Goal: Task Accomplishment & Management: Manage account settings

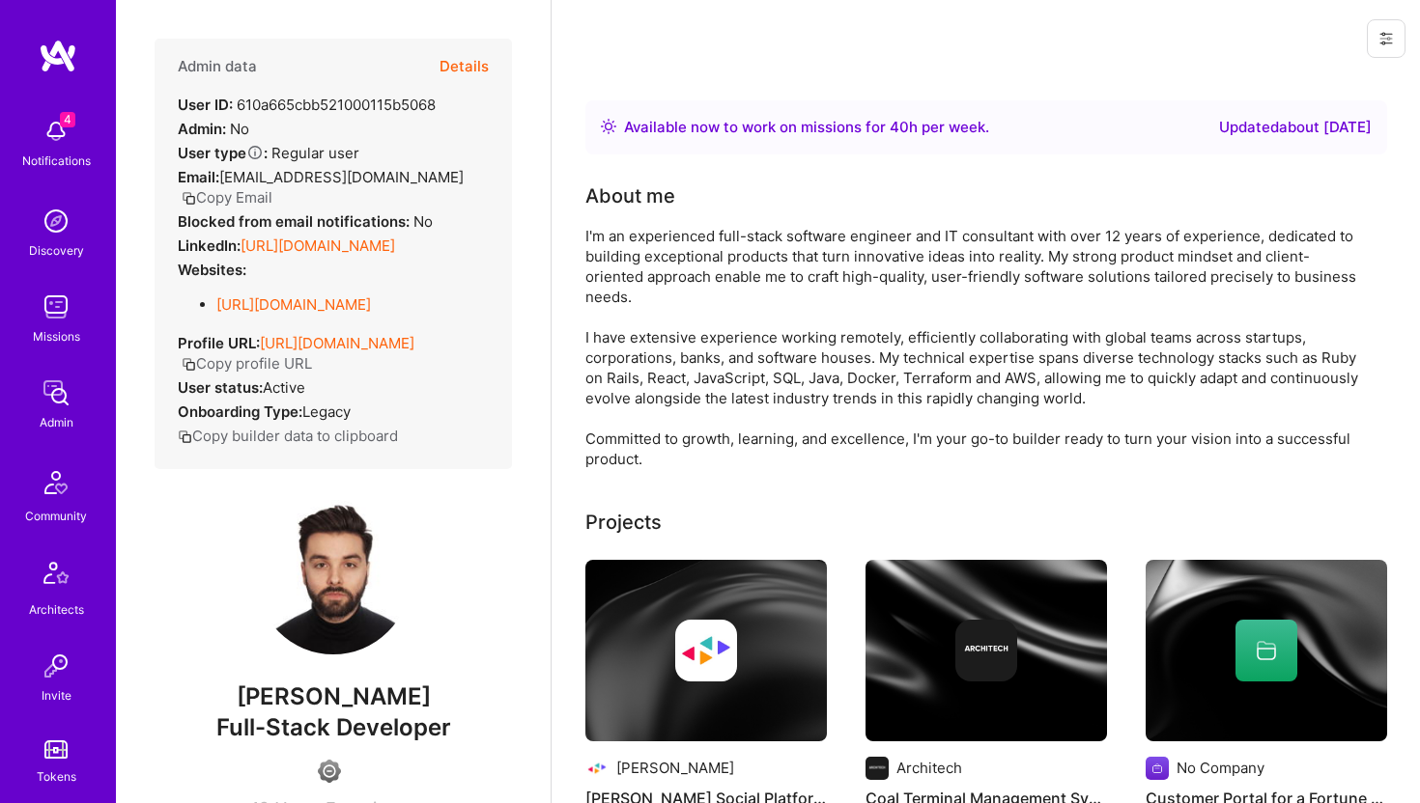
click at [463, 65] on button "Details" at bounding box center [463, 67] width 49 height 56
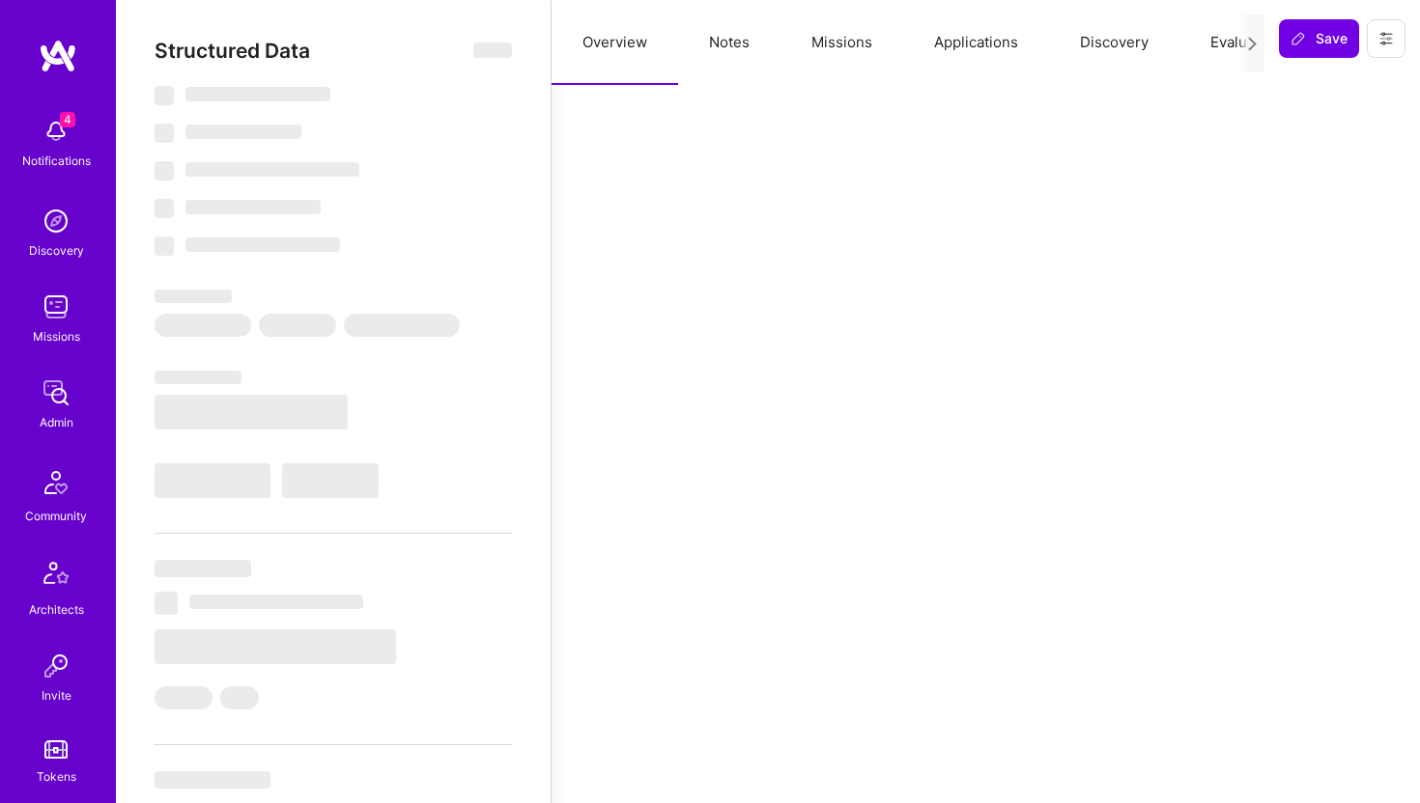
select select "Right Now"
select select "4"
select select "6"
select select "7"
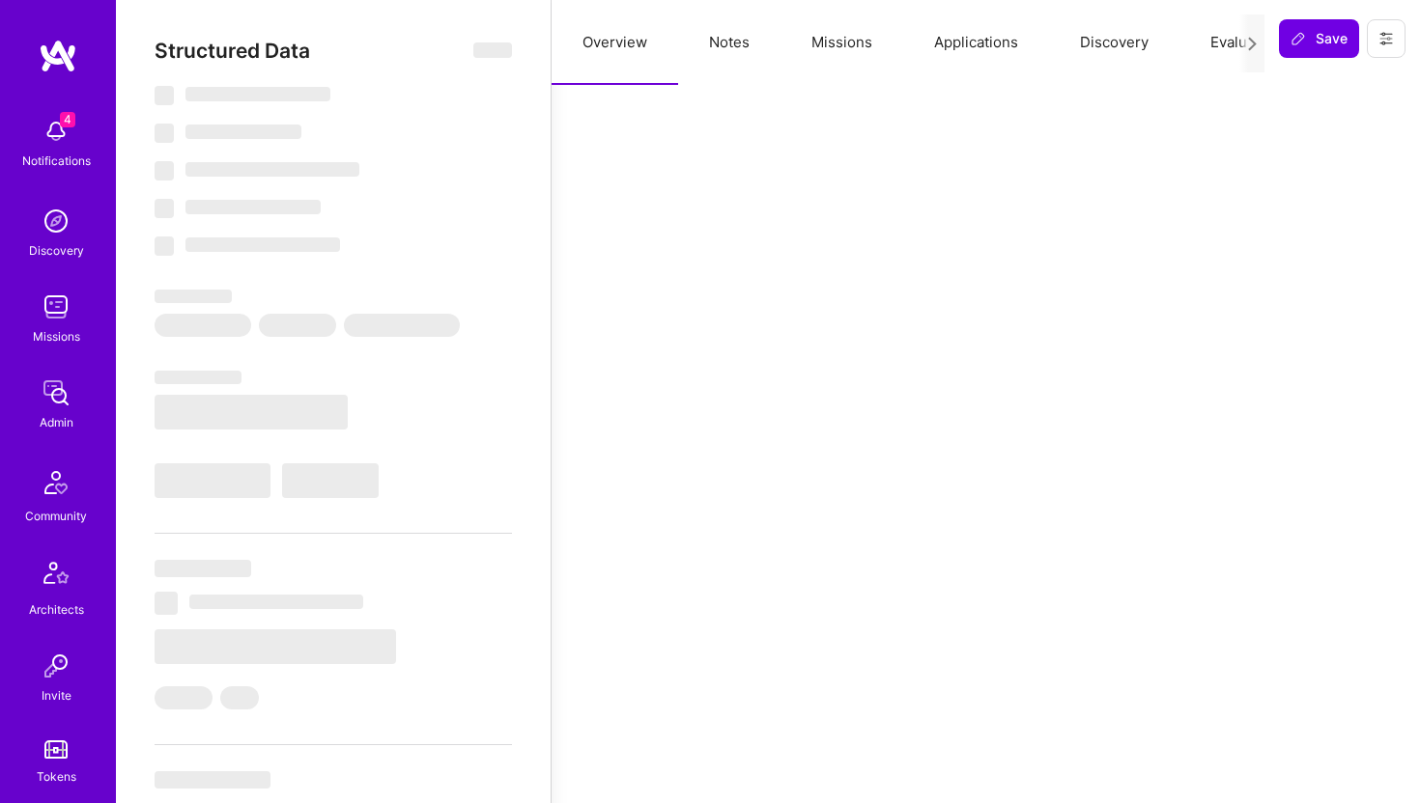
select select "US"
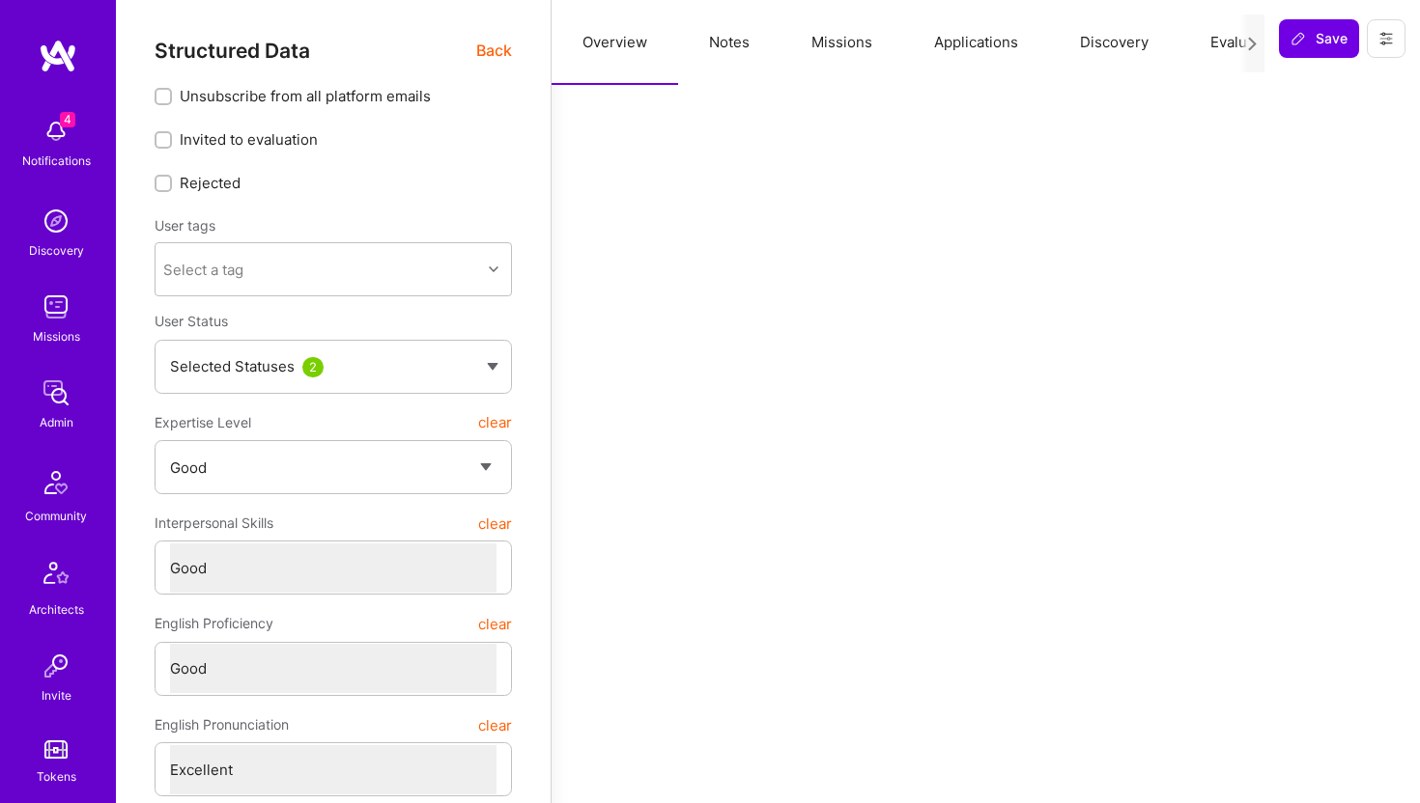
click at [1235, 37] on button "Evaluation" at bounding box center [1245, 42] width 132 height 85
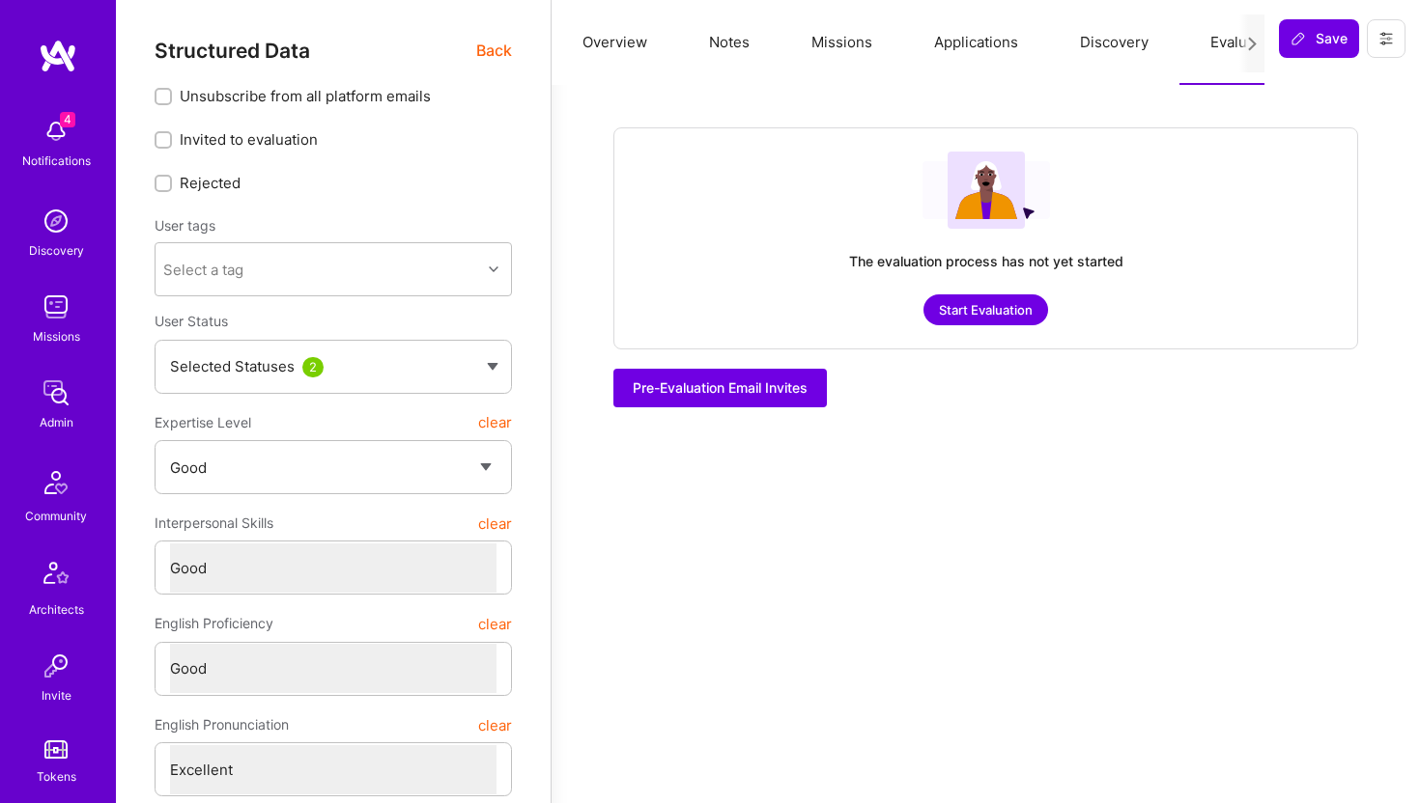
scroll to position [2, 0]
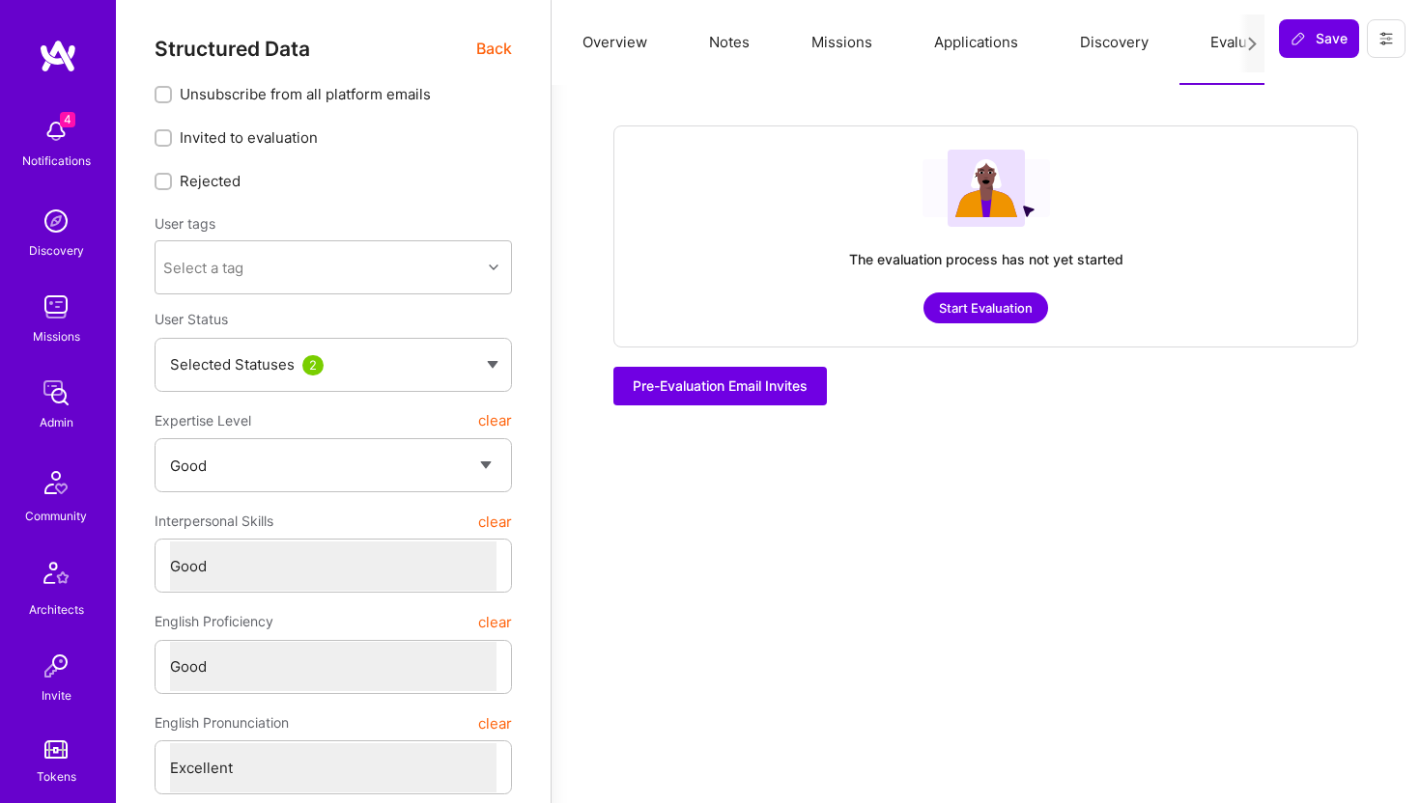
click at [1253, 39] on icon at bounding box center [1252, 44] width 14 height 14
click at [719, 41] on button "Notes" at bounding box center [729, 42] width 102 height 85
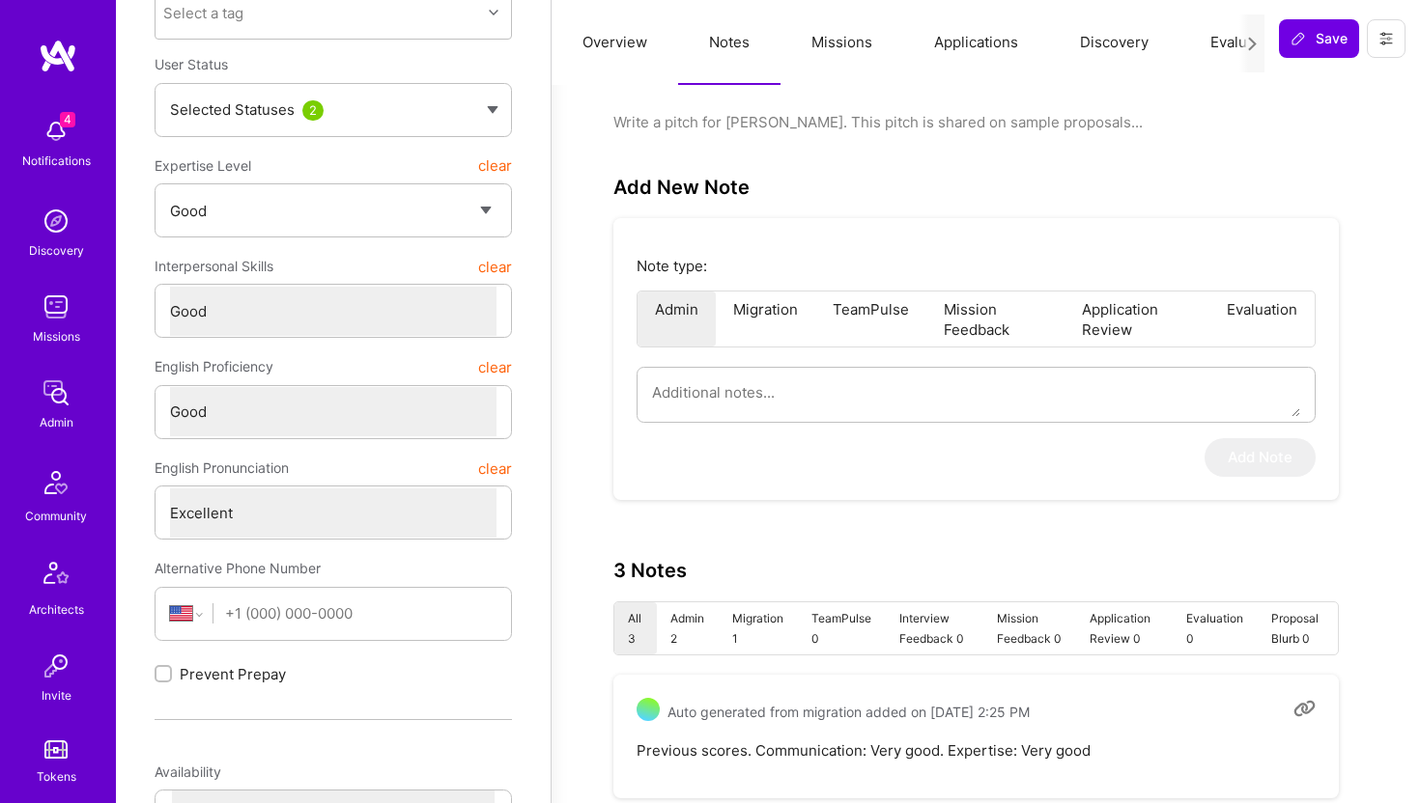
scroll to position [0, 0]
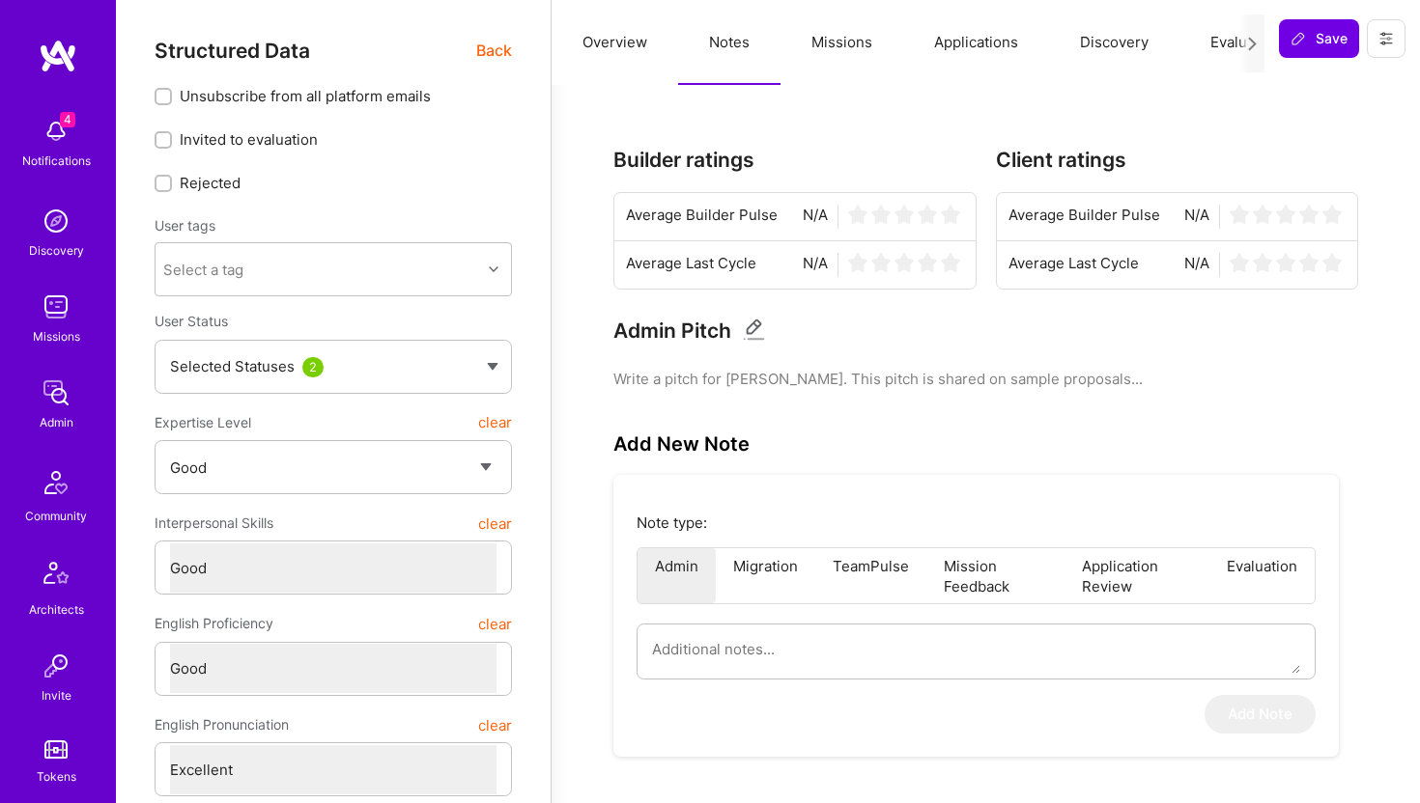
click at [493, 50] on span "Back" at bounding box center [494, 51] width 36 height 24
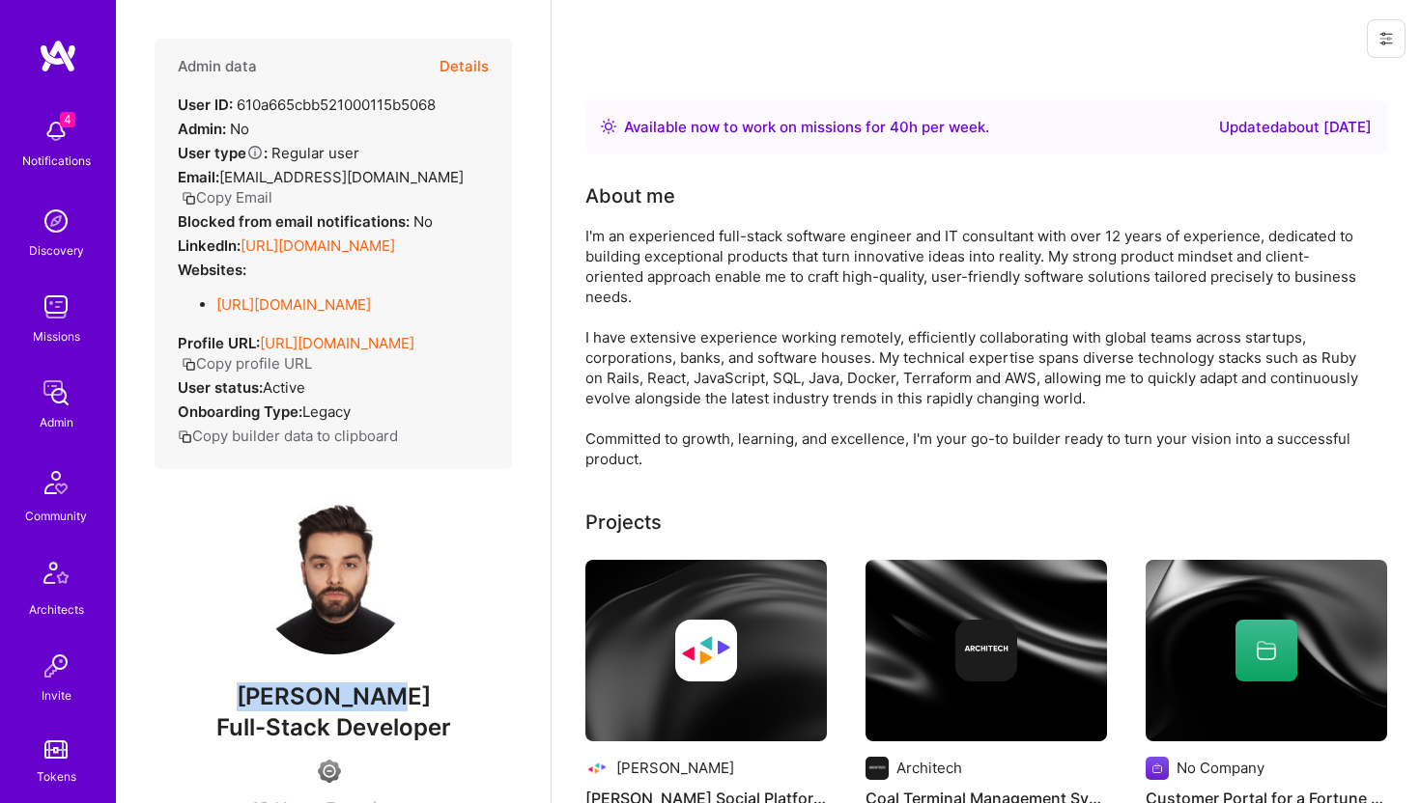
drag, startPoint x: 269, startPoint y: 717, endPoint x: 416, endPoint y: 728, distance: 147.2
click at [416, 712] on span "[PERSON_NAME]" at bounding box center [333, 697] width 357 height 29
copy span "[PERSON_NAME]"
click at [472, 61] on button "Details" at bounding box center [463, 67] width 49 height 56
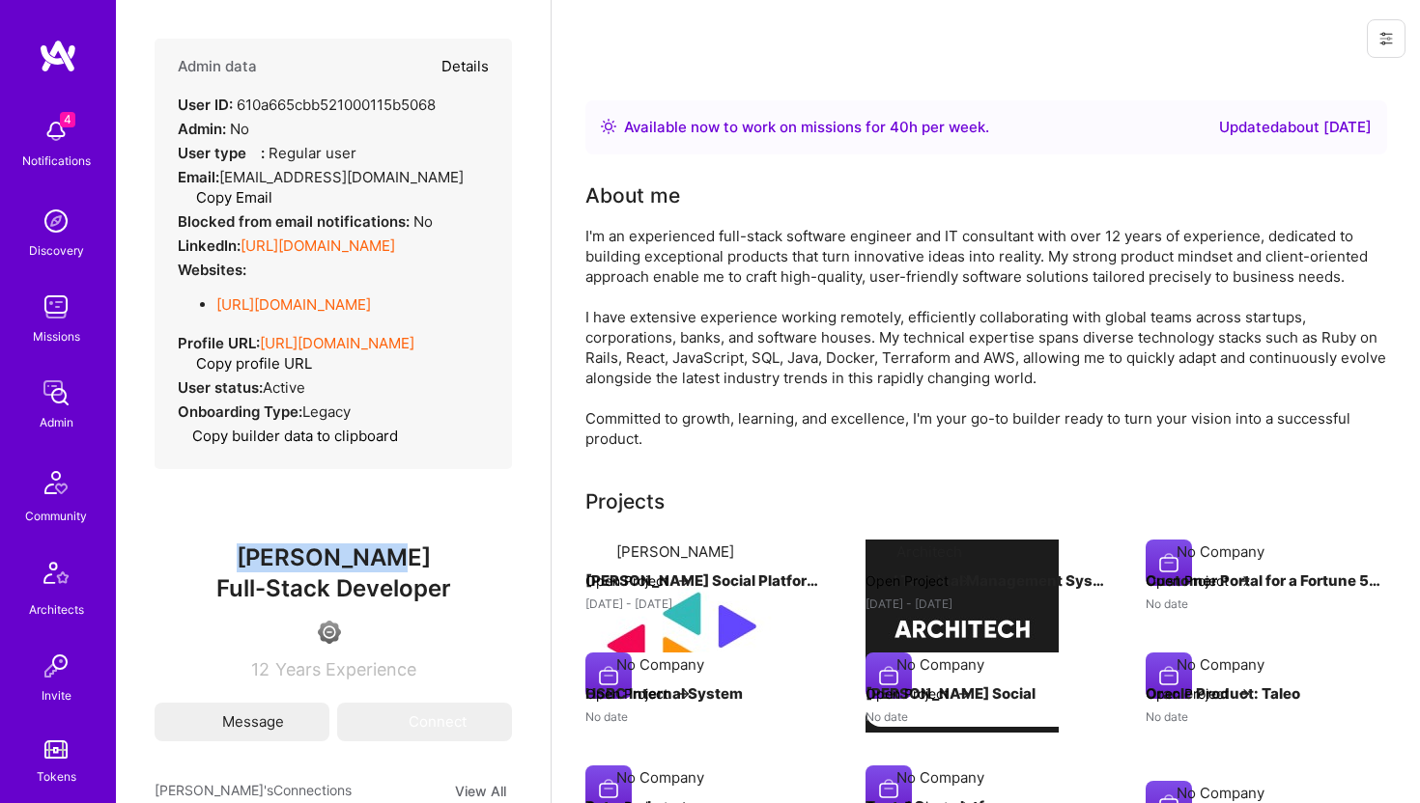
type textarea "x"
select select "4"
select select "6"
select select "7"
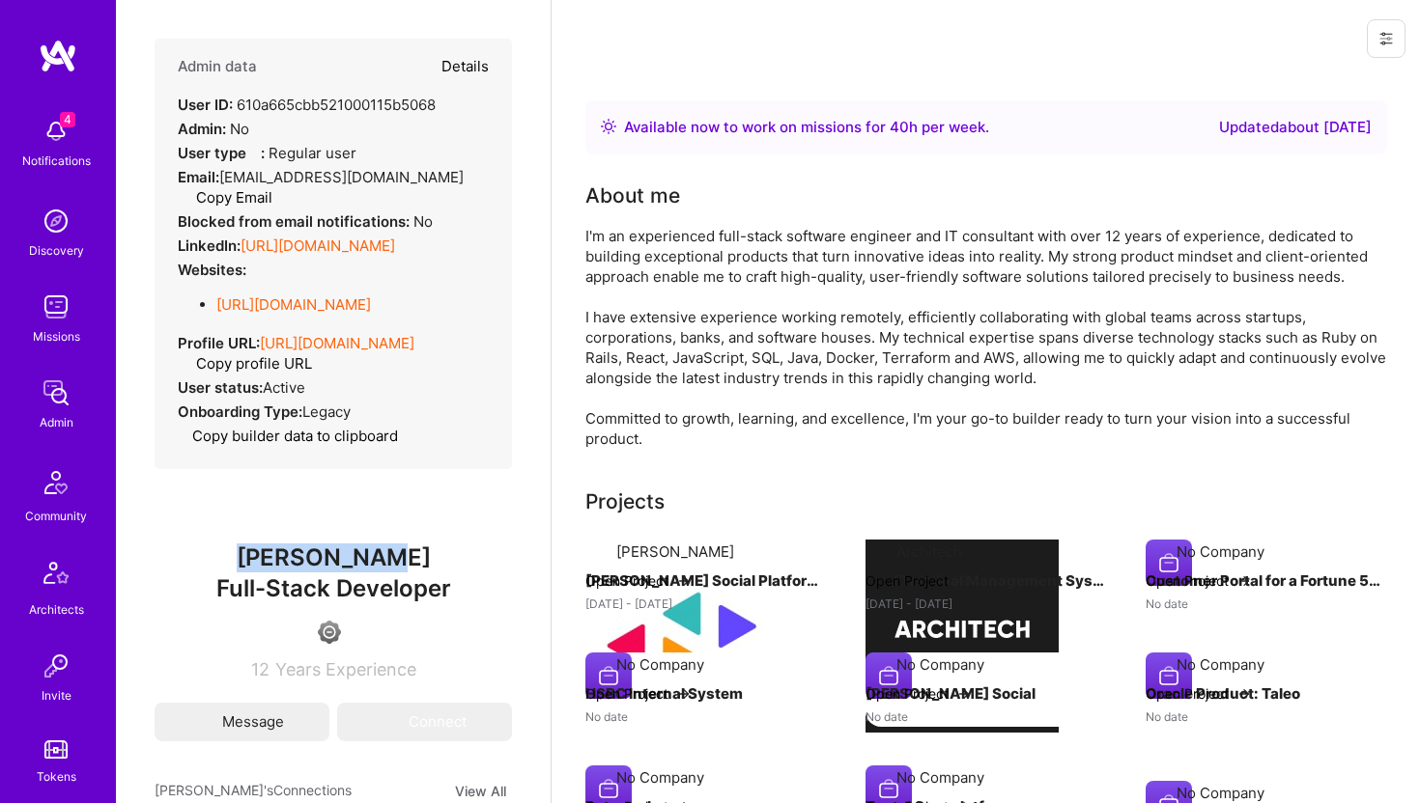
select select "US"
select select "Right Now"
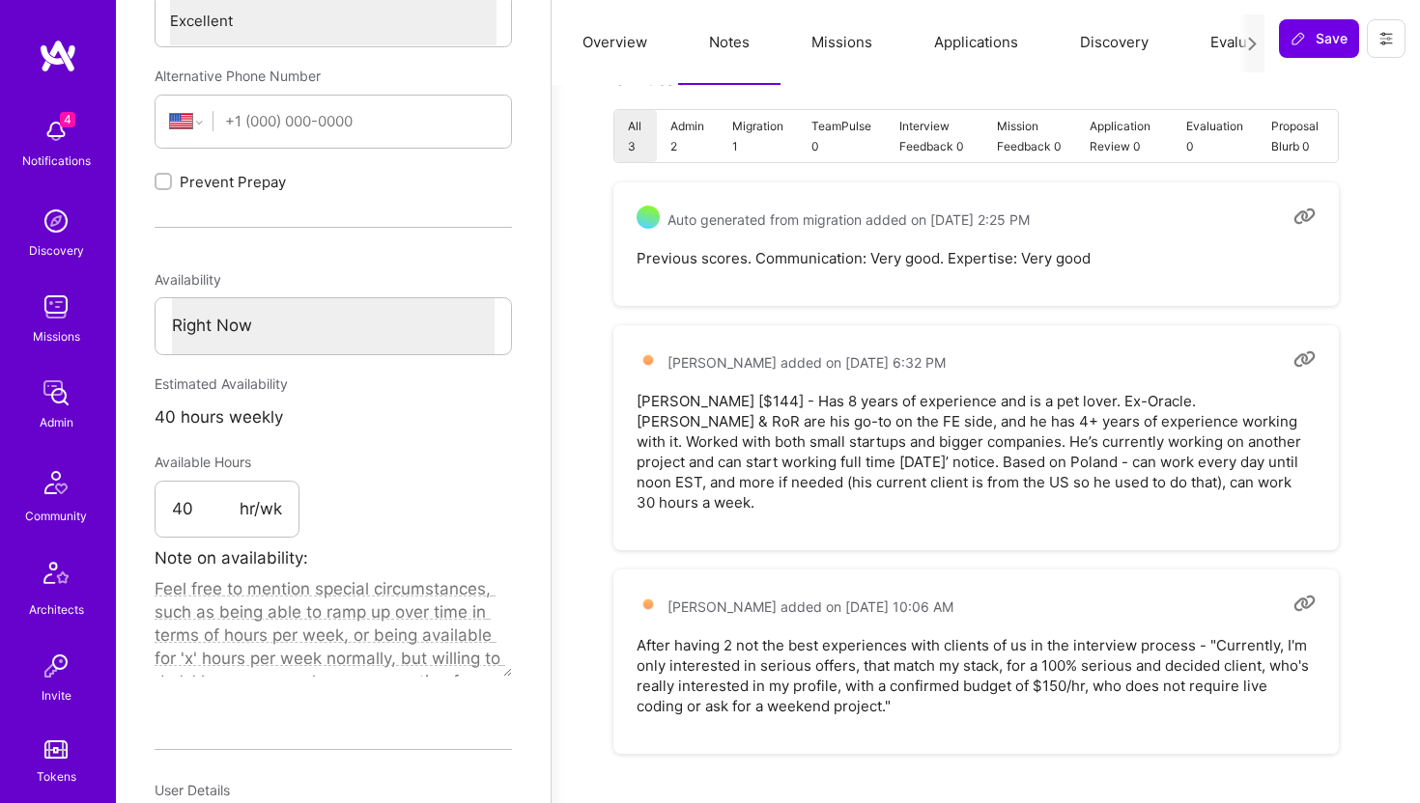
type textarea "x"
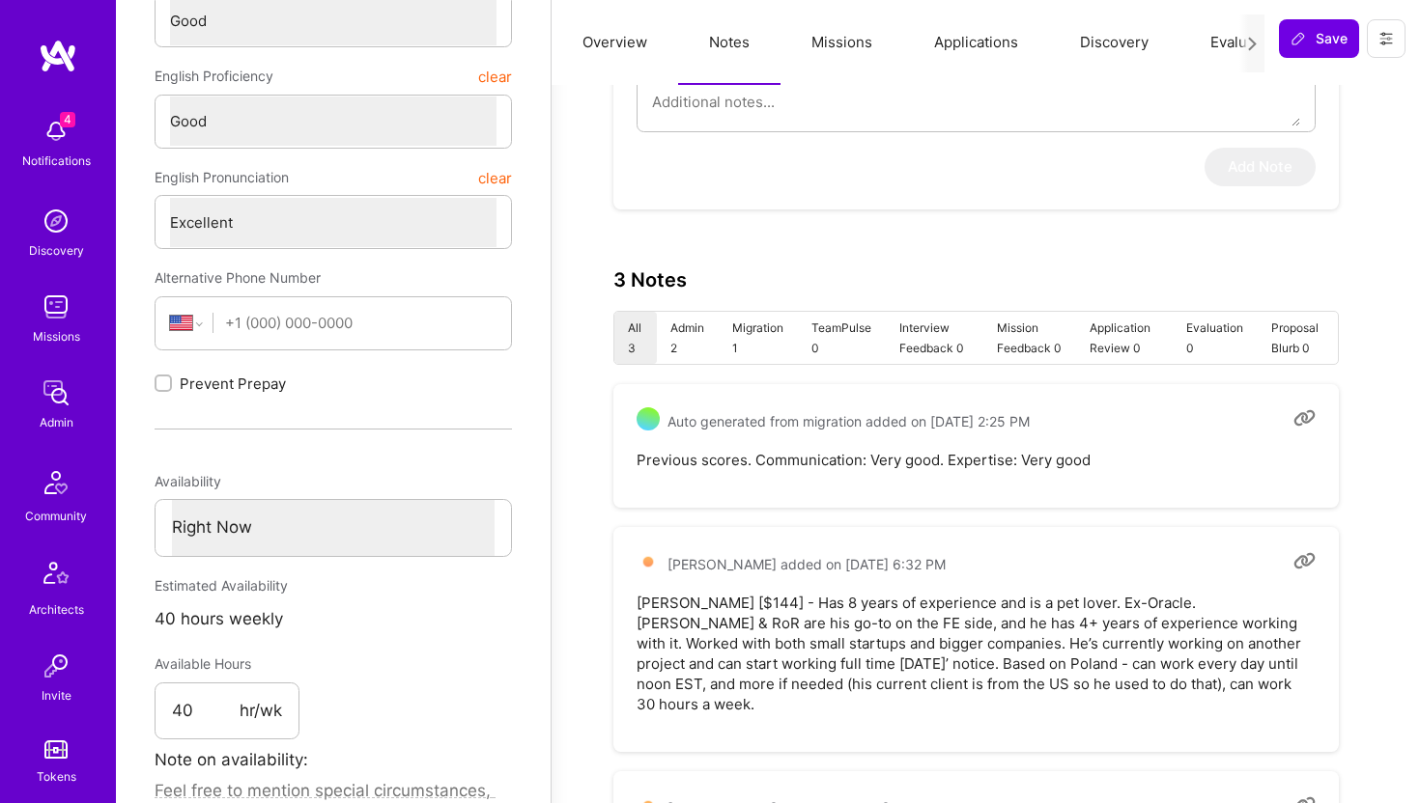
scroll to position [541, 0]
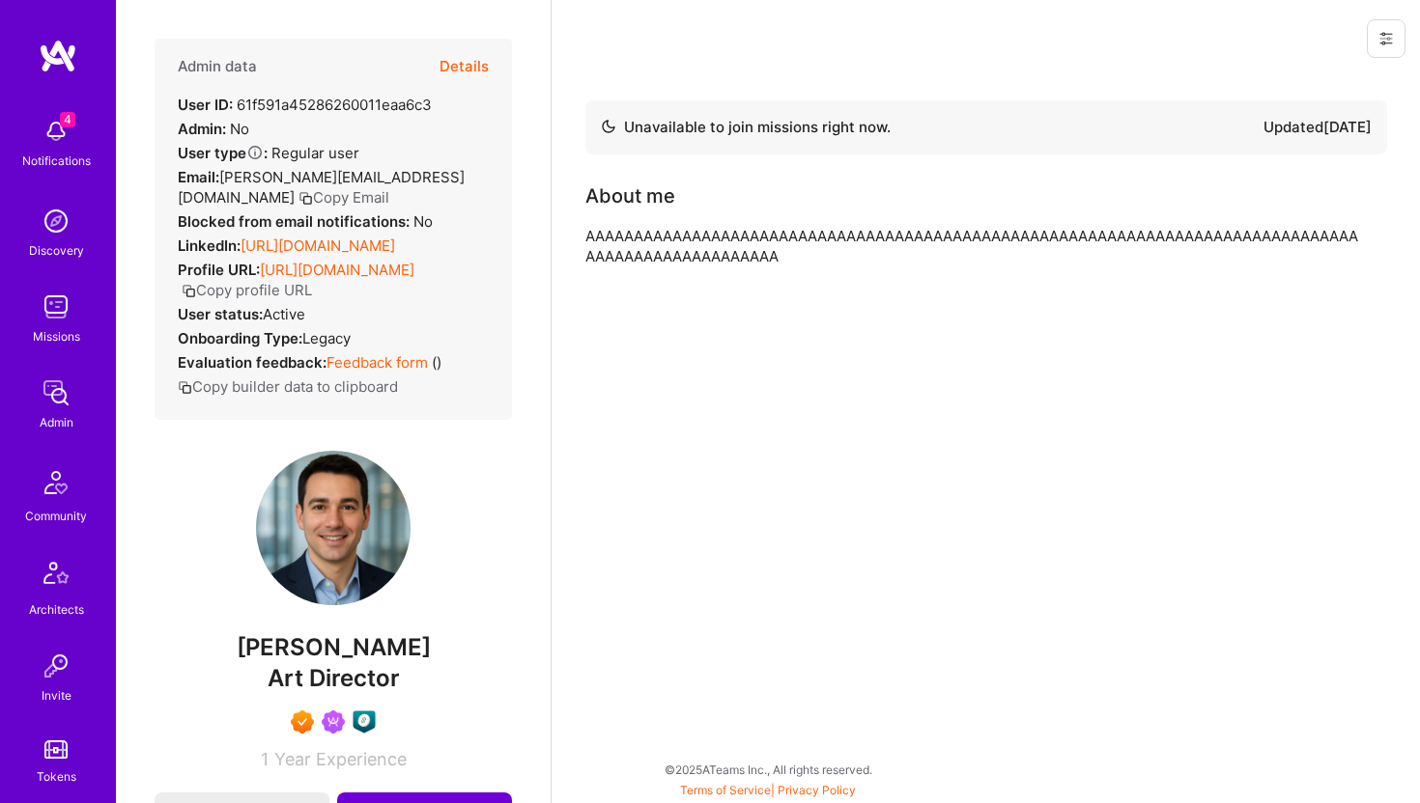
click at [1387, 38] on icon at bounding box center [1386, 39] width 12 height 3
click at [1313, 177] on button "Delete User" at bounding box center [1315, 180] width 179 height 49
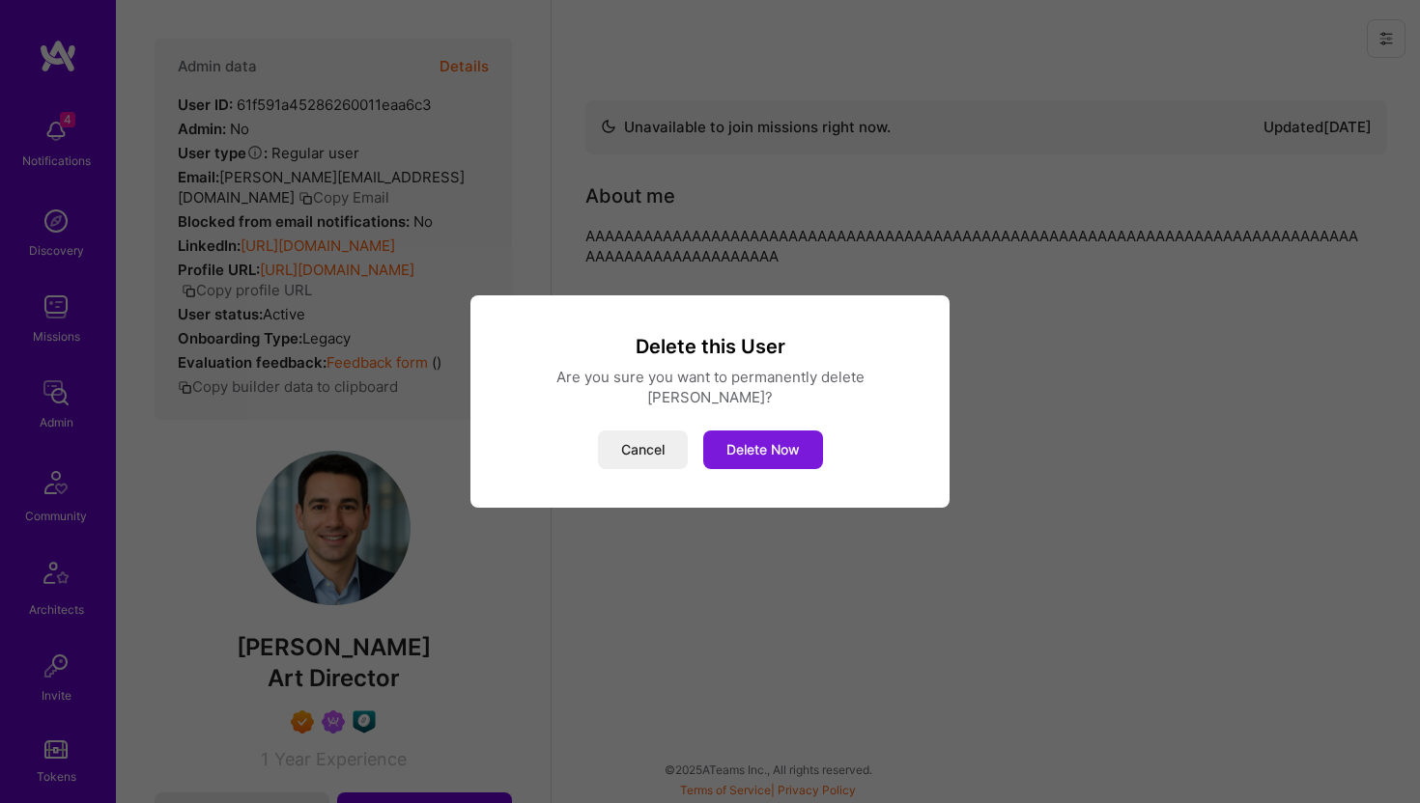
click at [753, 431] on button "Delete Now" at bounding box center [763, 450] width 120 height 39
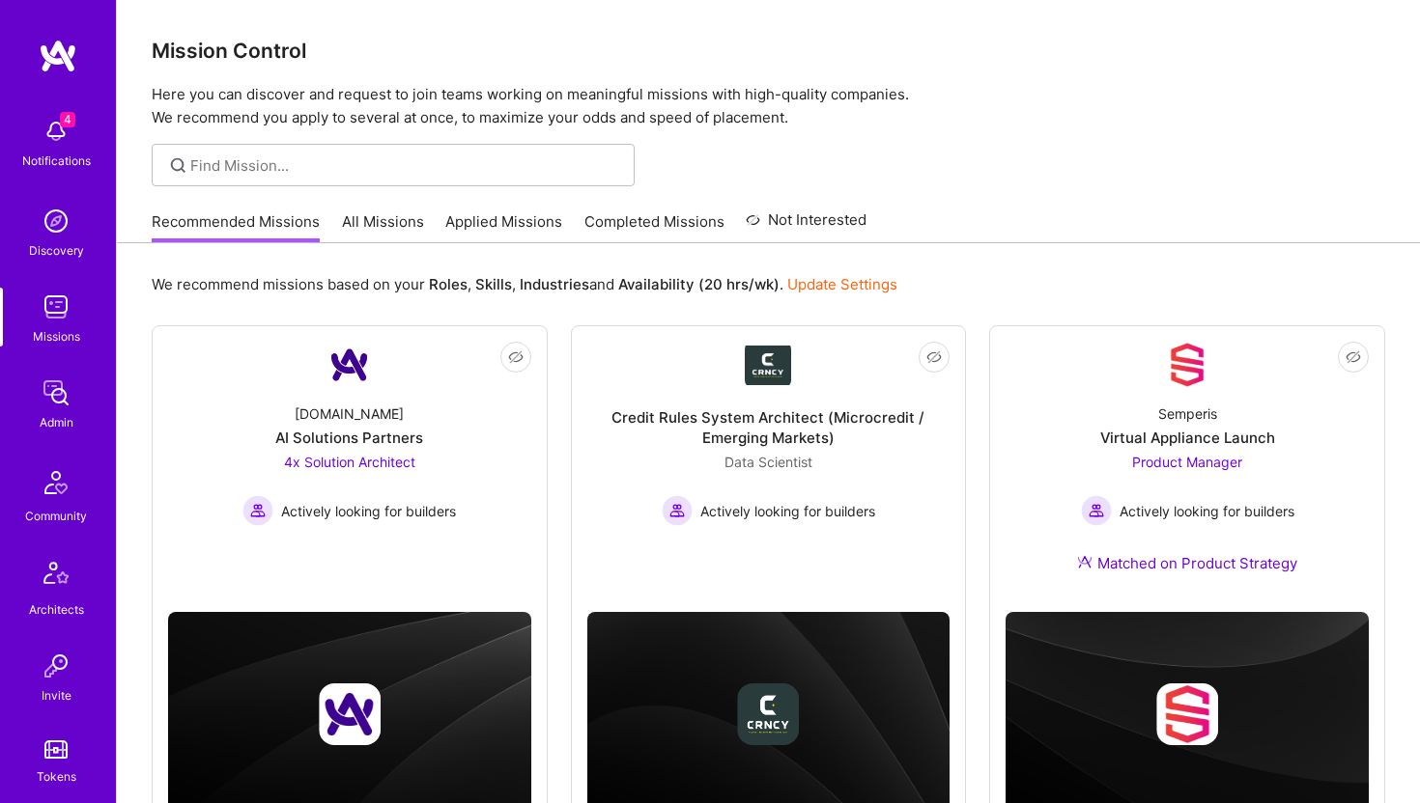
scroll to position [429, 0]
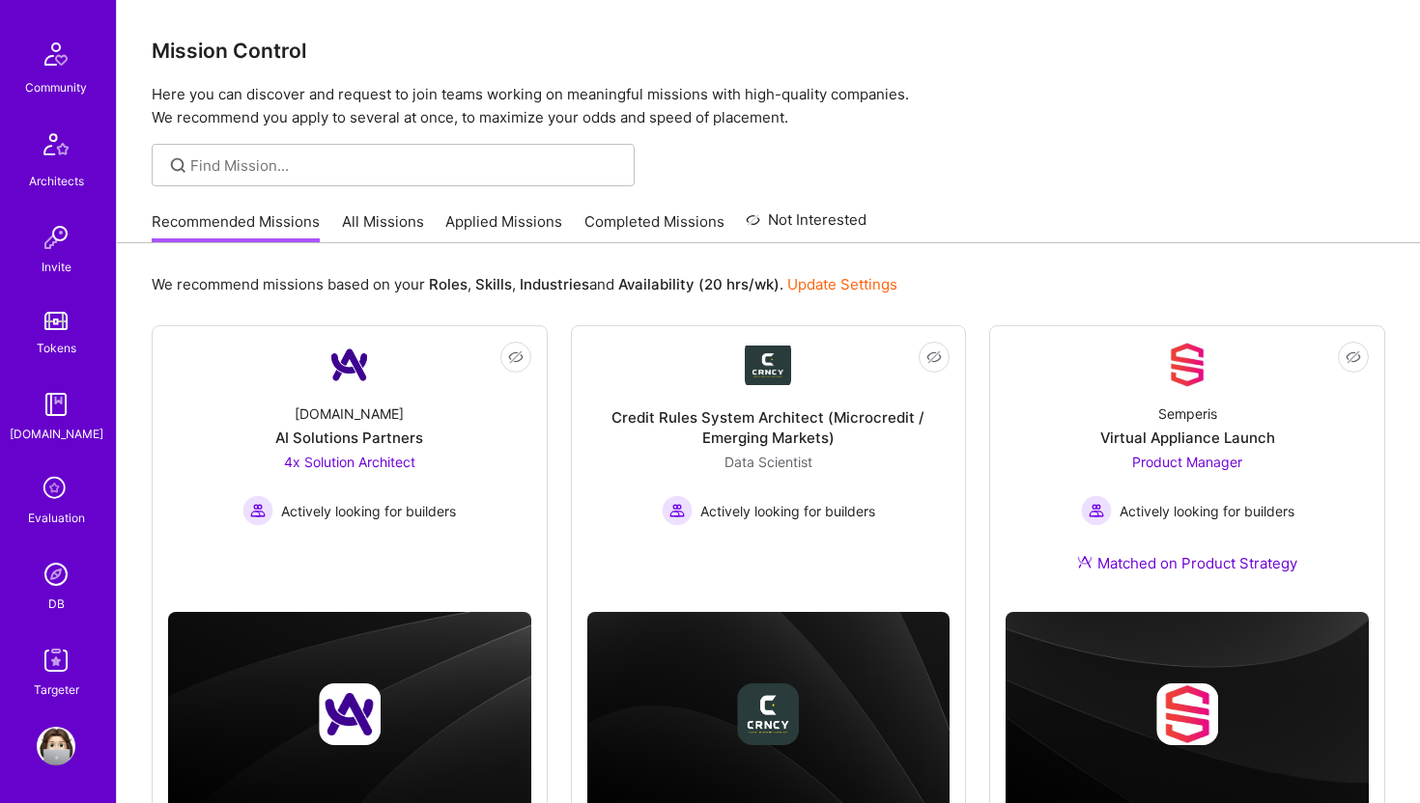
click at [60, 577] on img at bounding box center [56, 574] width 39 height 39
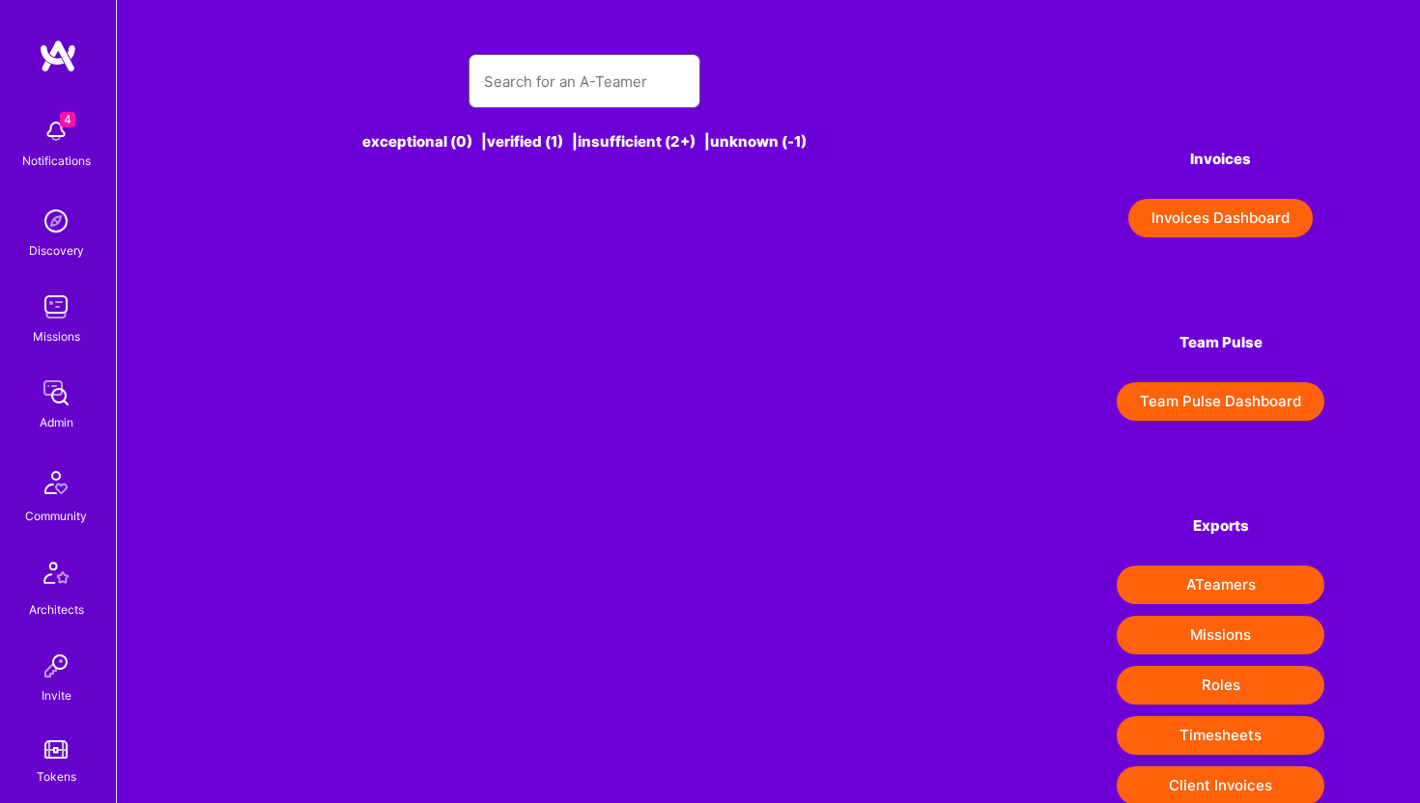
click at [558, 83] on input "text" at bounding box center [584, 81] width 201 height 49
type input "x"
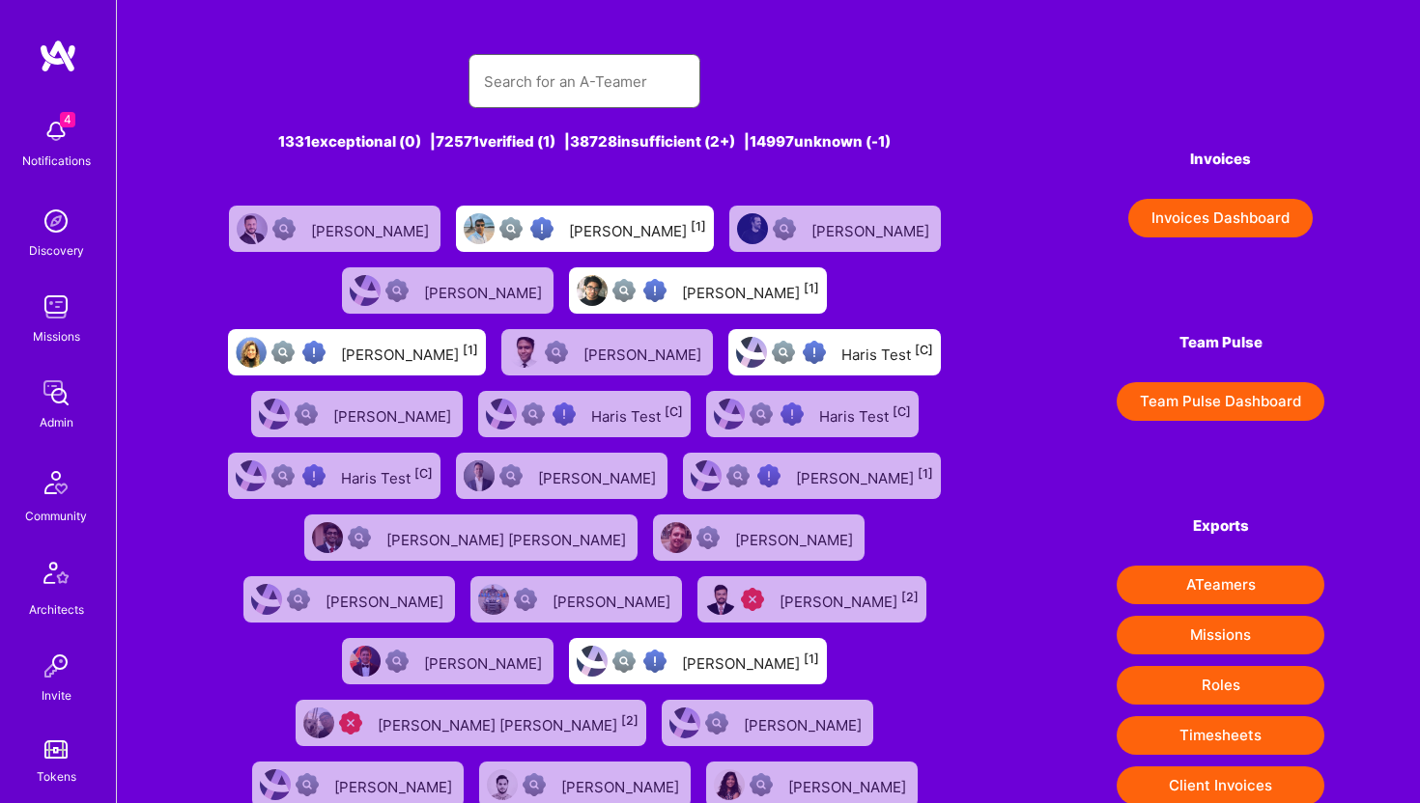
paste input "[EMAIL_ADDRESS][DOMAIN_NAME]"
type input "[EMAIL_ADDRESS][DOMAIN_NAME]"
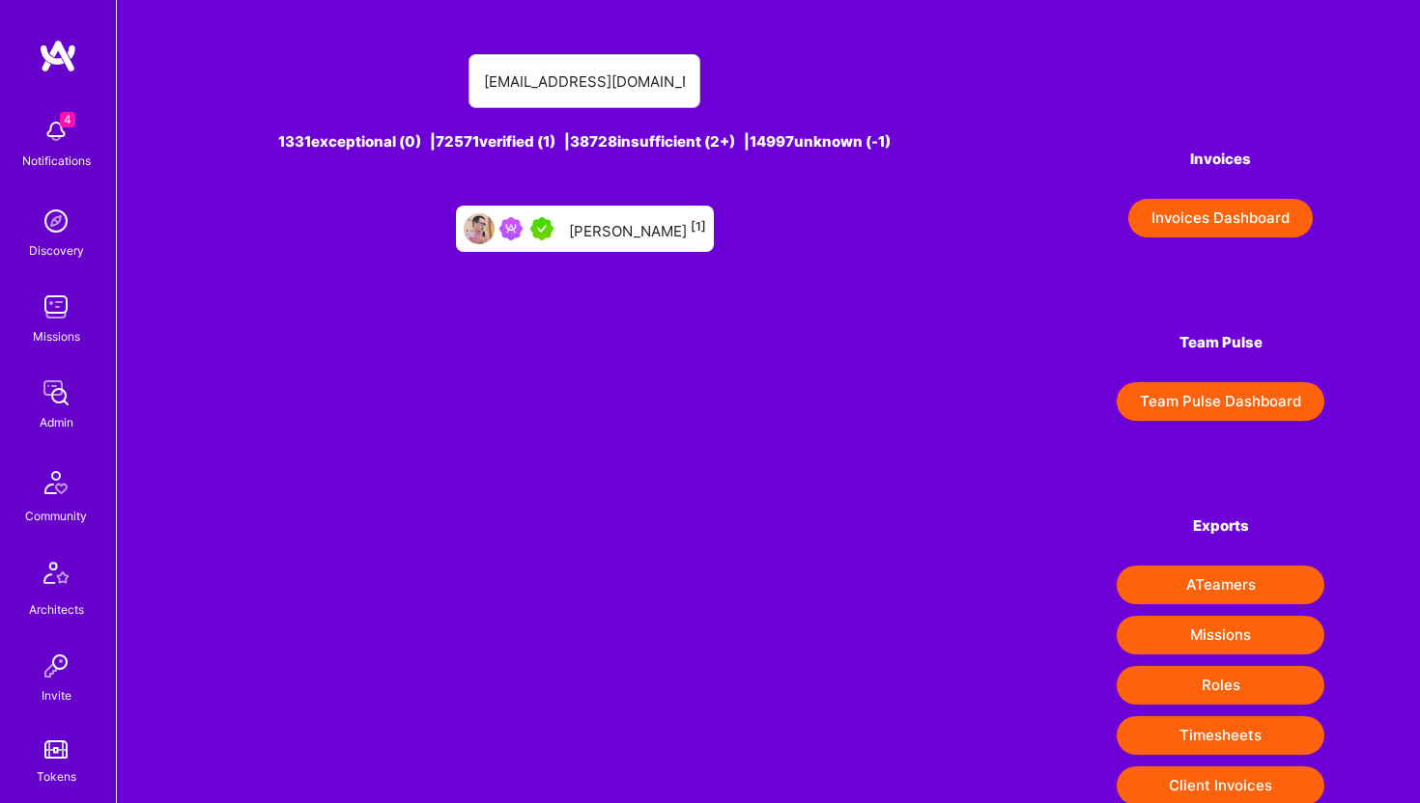
click at [608, 246] on div "[PERSON_NAME] [1]" at bounding box center [585, 229] width 258 height 46
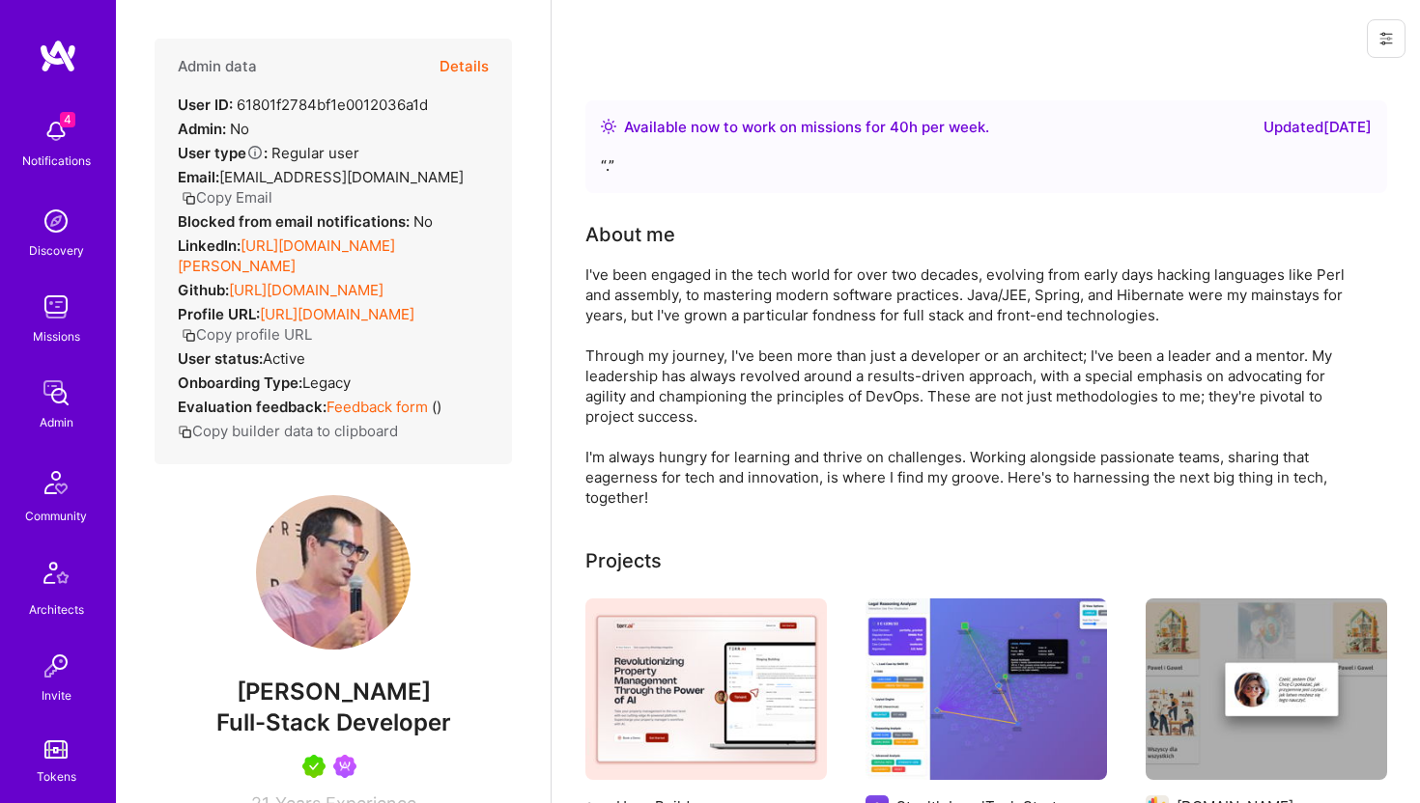
click at [462, 67] on button "Details" at bounding box center [463, 67] width 49 height 56
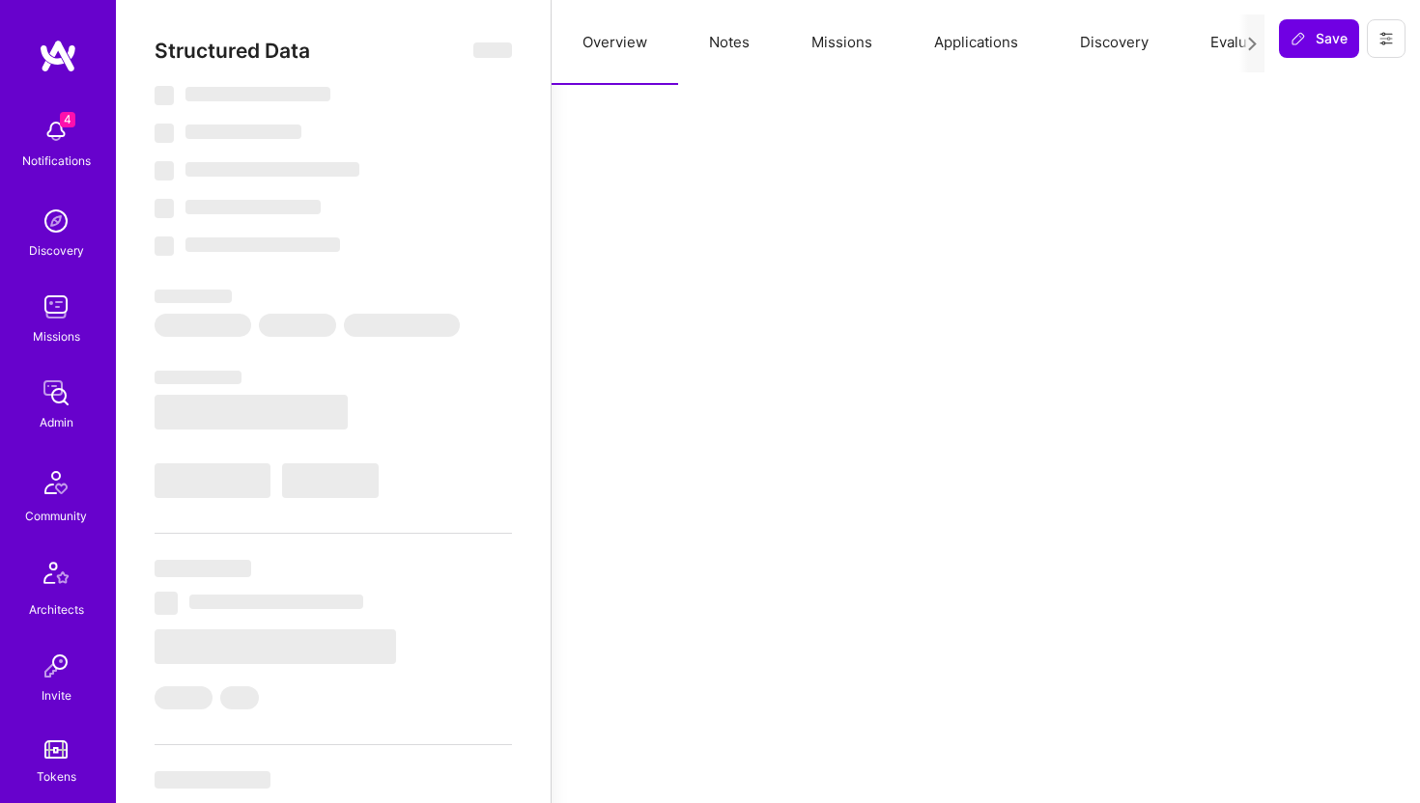
click at [840, 45] on button "Missions" at bounding box center [841, 42] width 123 height 85
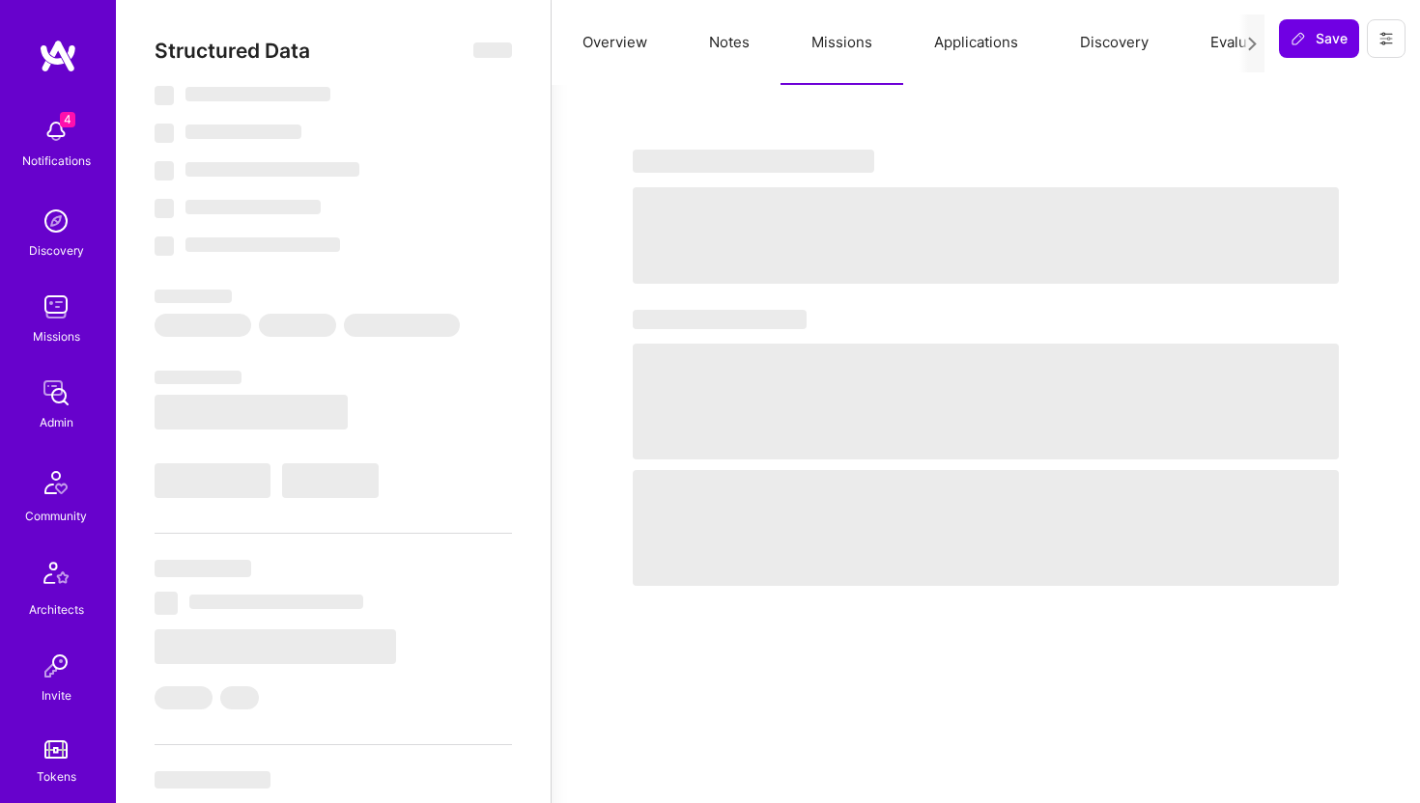
select select "Right Now"
select select "5"
select select "4"
select select "7"
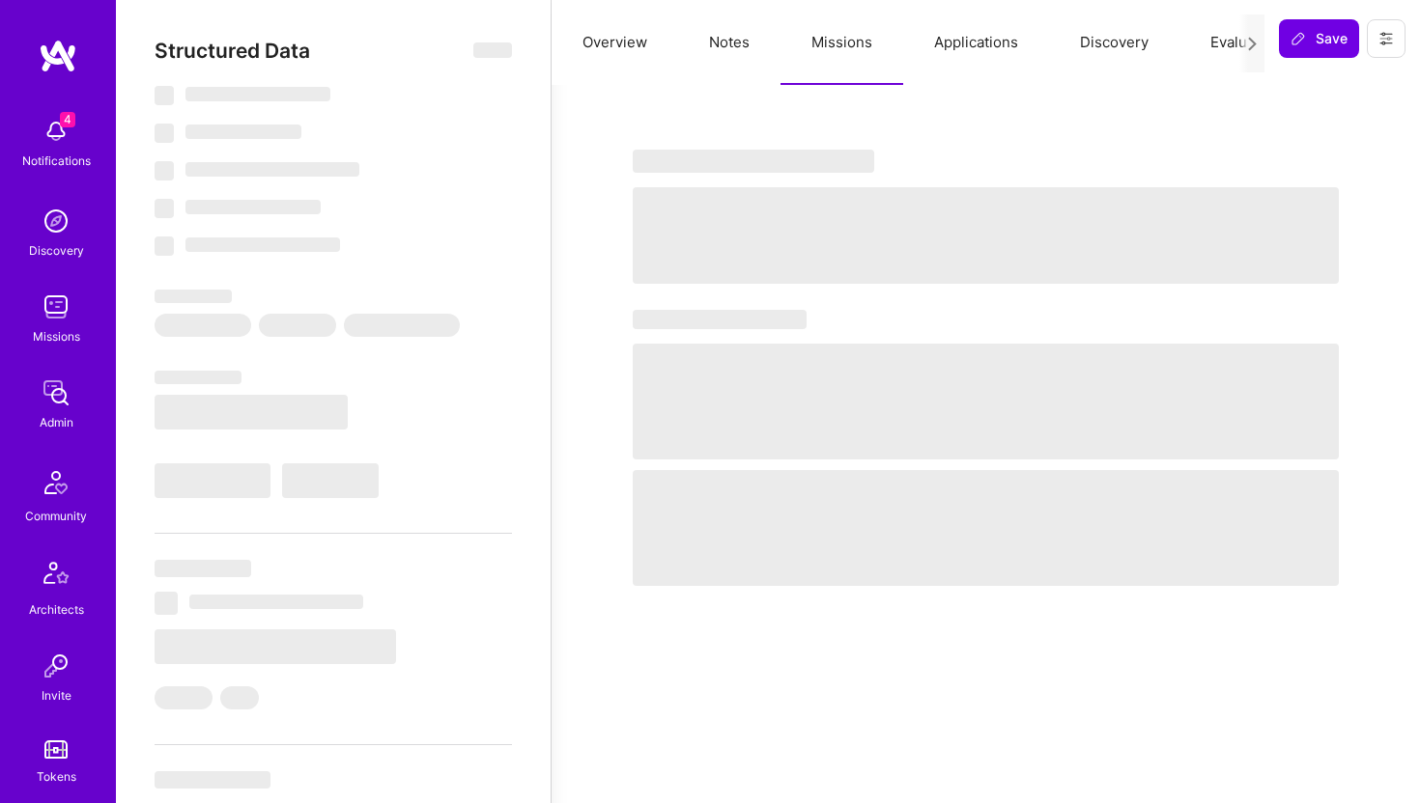
select select "PL"
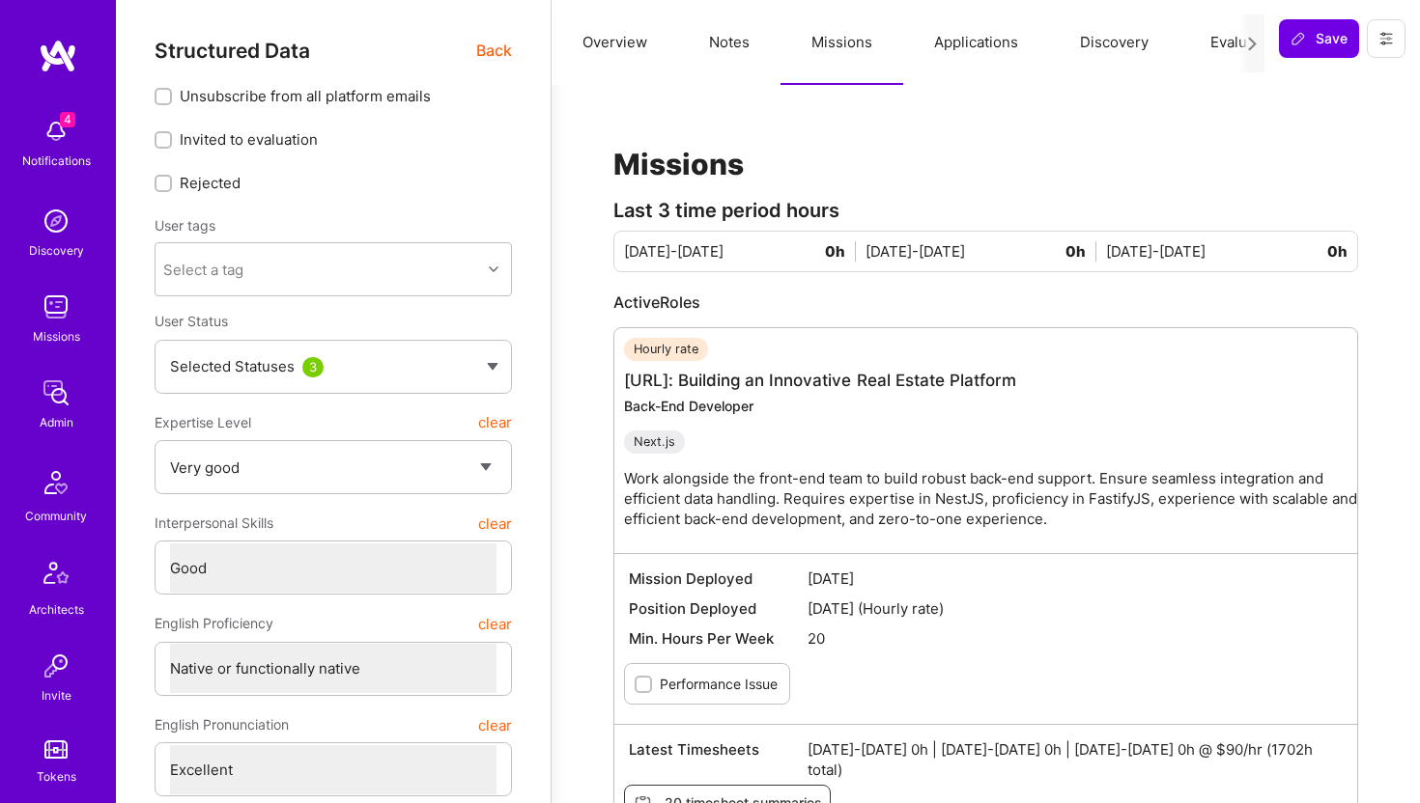
click at [994, 36] on button "Applications" at bounding box center [976, 42] width 146 height 85
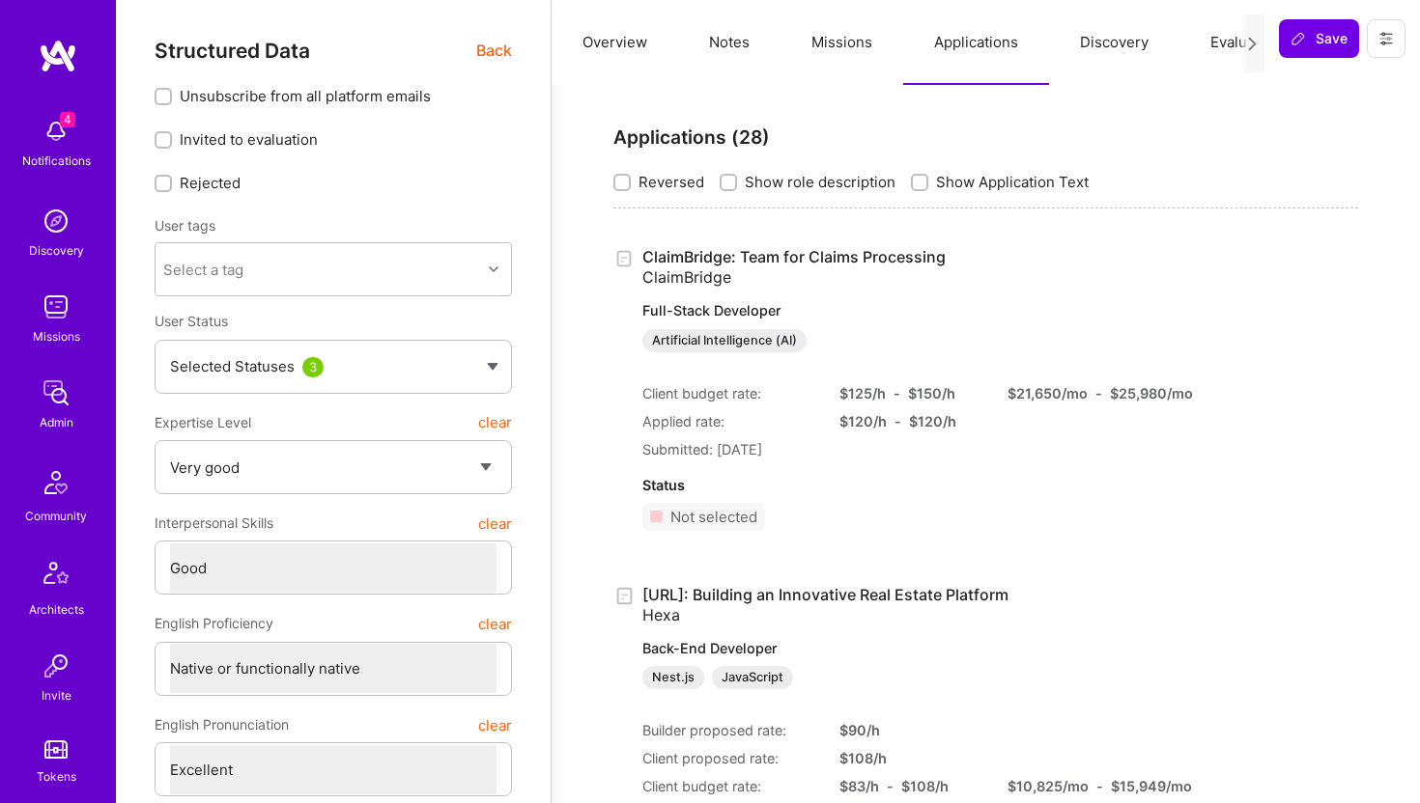
scroll to position [17, 0]
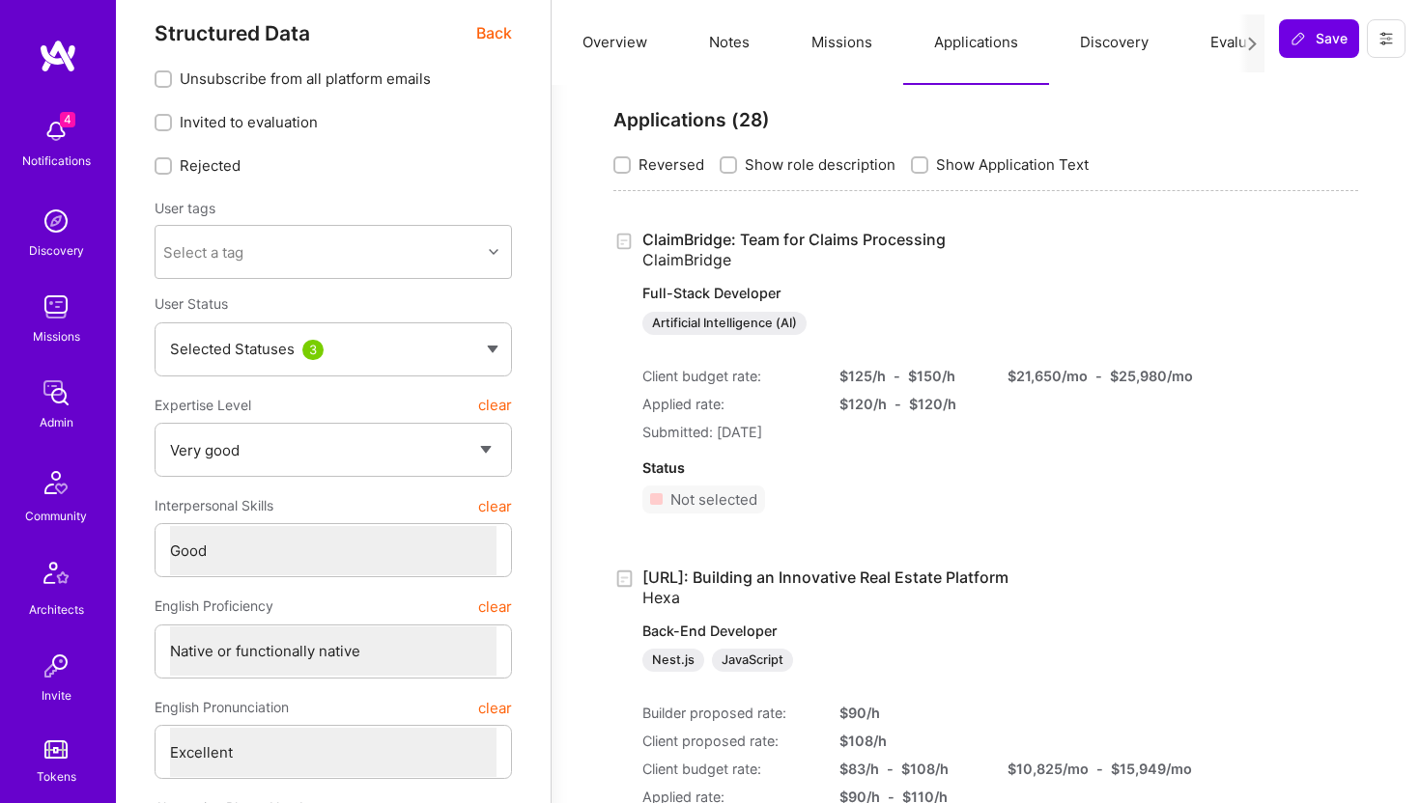
click at [891, 241] on link "ClaimBridge: Team for Claims Processing ClaimBridge Full-Stack Developer Artifi…" at bounding box center [897, 282] width 510 height 105
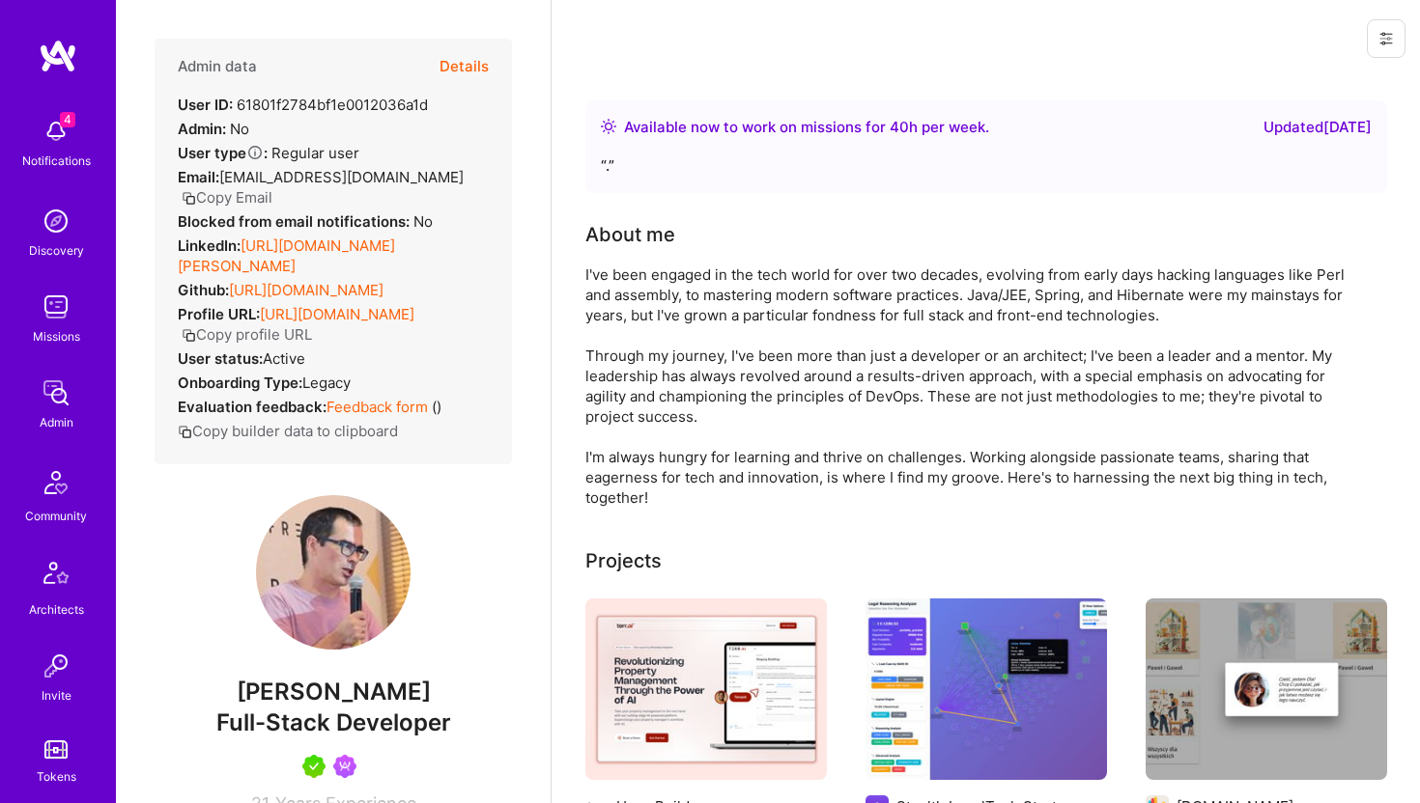
scroll to position [17, 0]
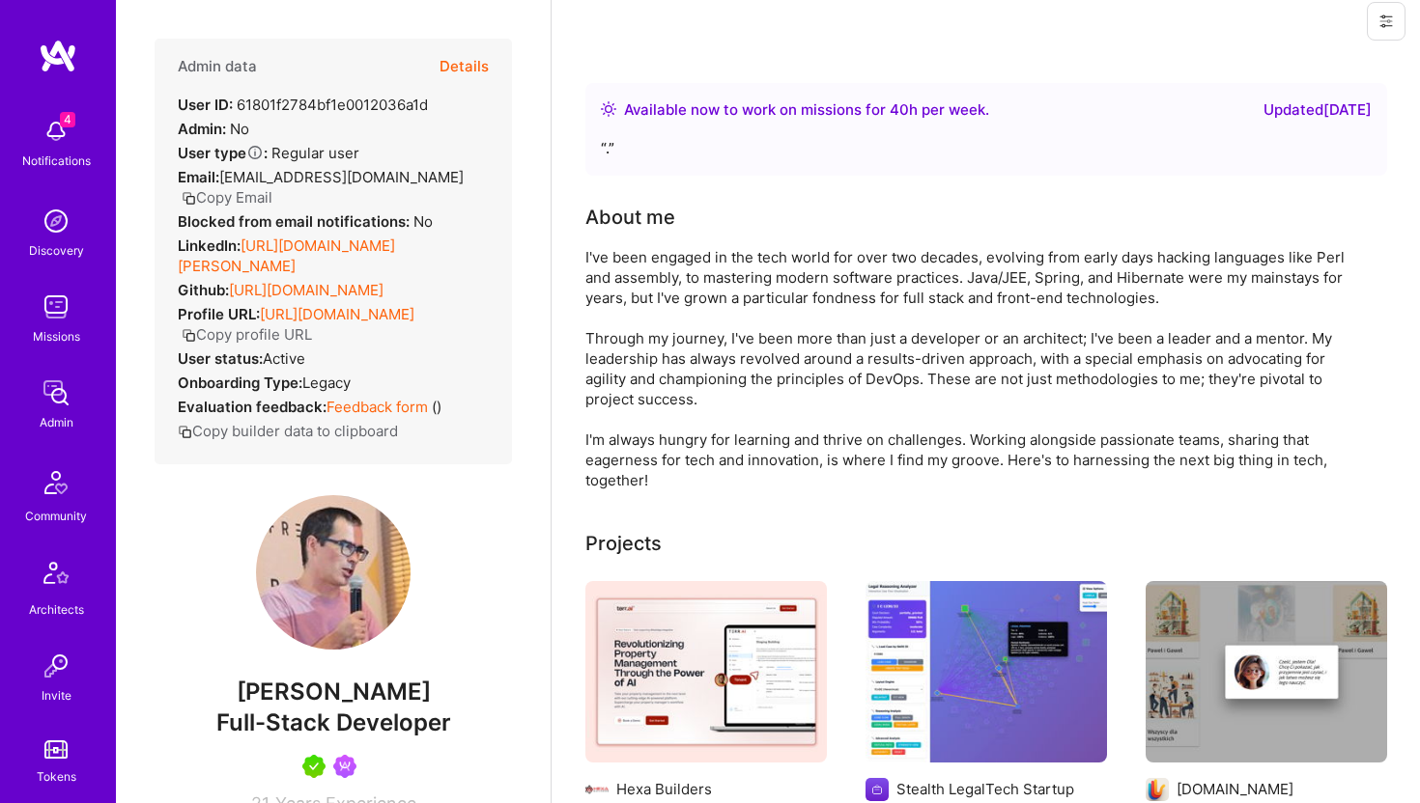
click at [1388, 30] on button at bounding box center [1385, 21] width 39 height 39
click at [1342, 75] on button "Login as Szymon" at bounding box center [1315, 65] width 179 height 49
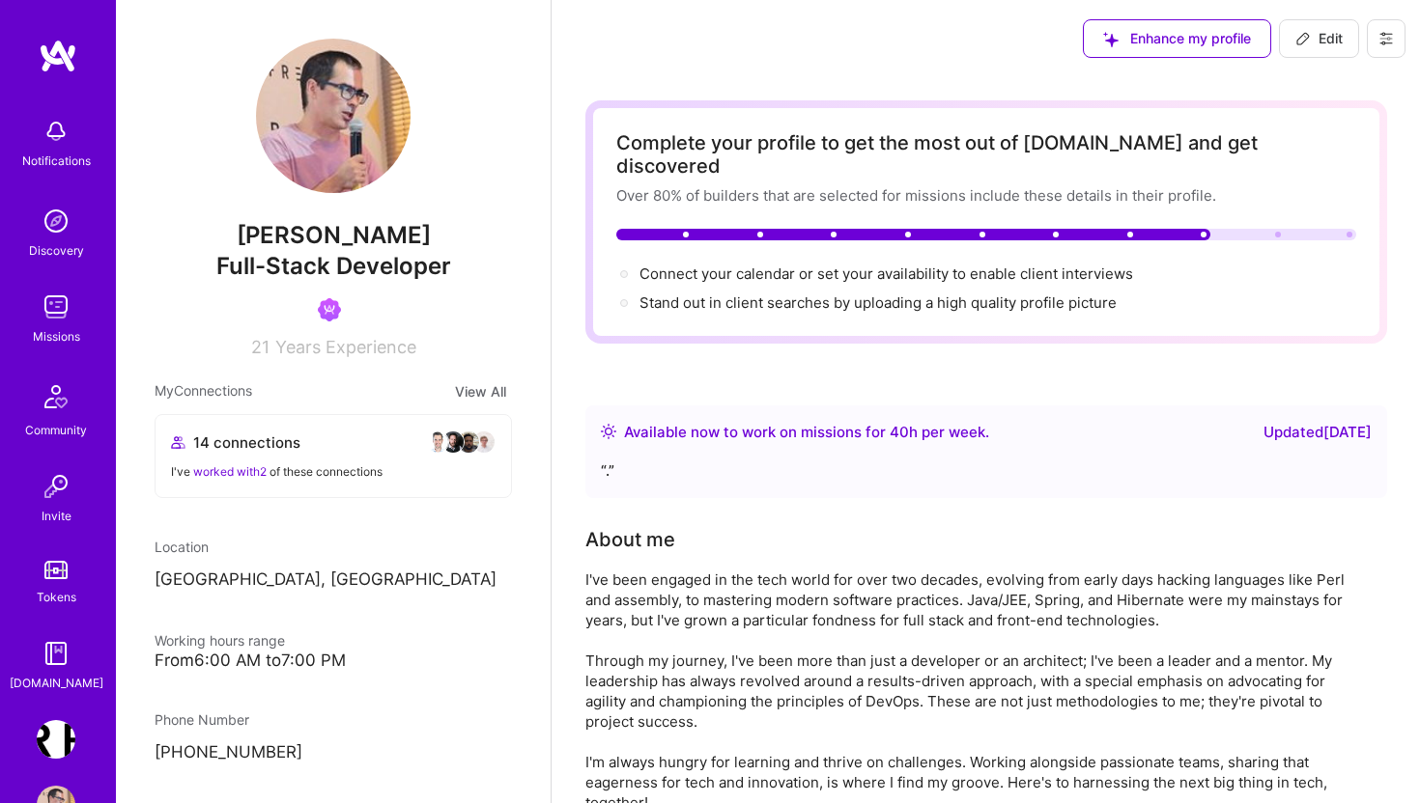
scroll to position [17, 0]
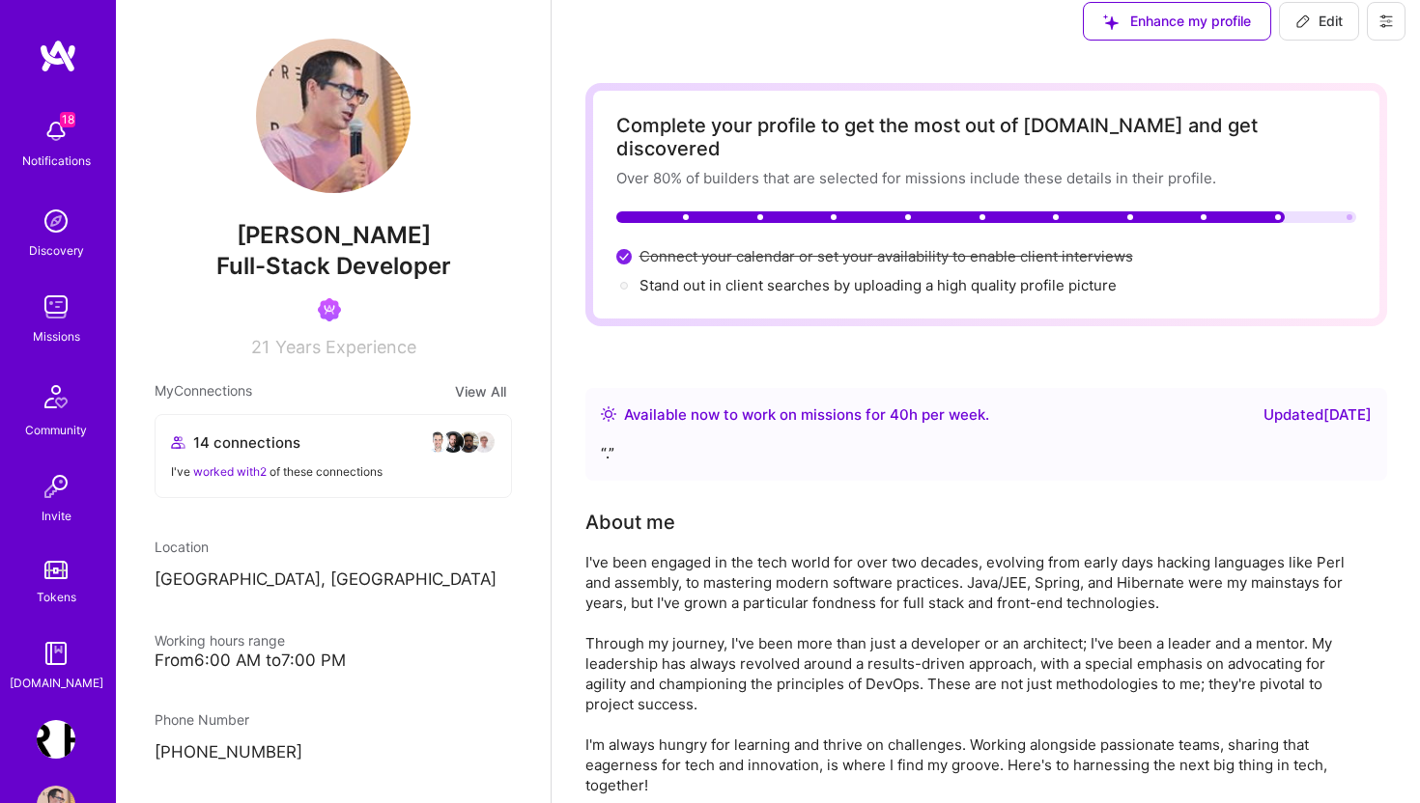
click at [48, 310] on img at bounding box center [56, 307] width 39 height 39
